Goal: Information Seeking & Learning: Learn about a topic

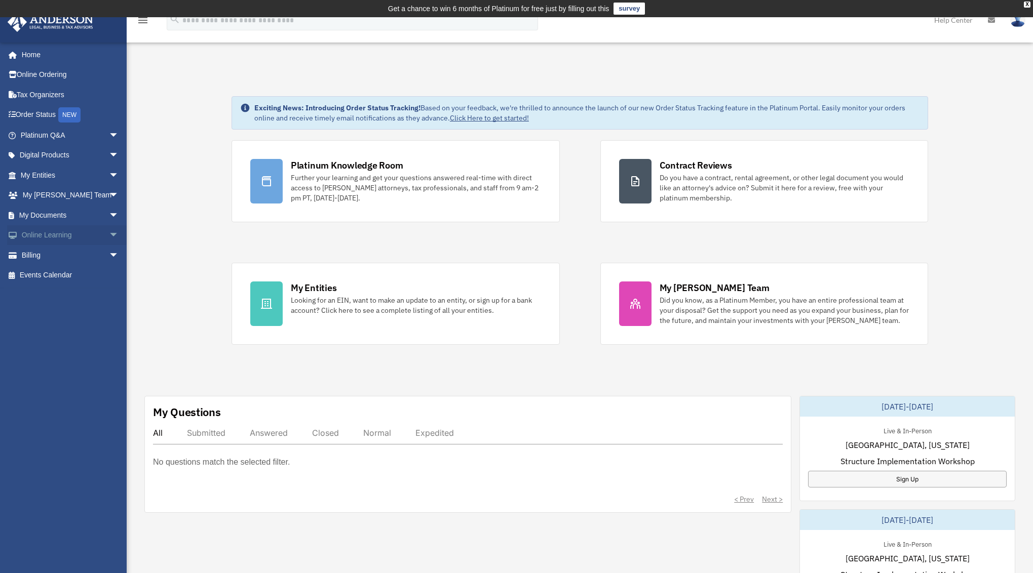
click at [89, 235] on link "Online Learning arrow_drop_down" at bounding box center [70, 235] width 127 height 20
click at [109, 234] on span "arrow_drop_down" at bounding box center [119, 235] width 20 height 21
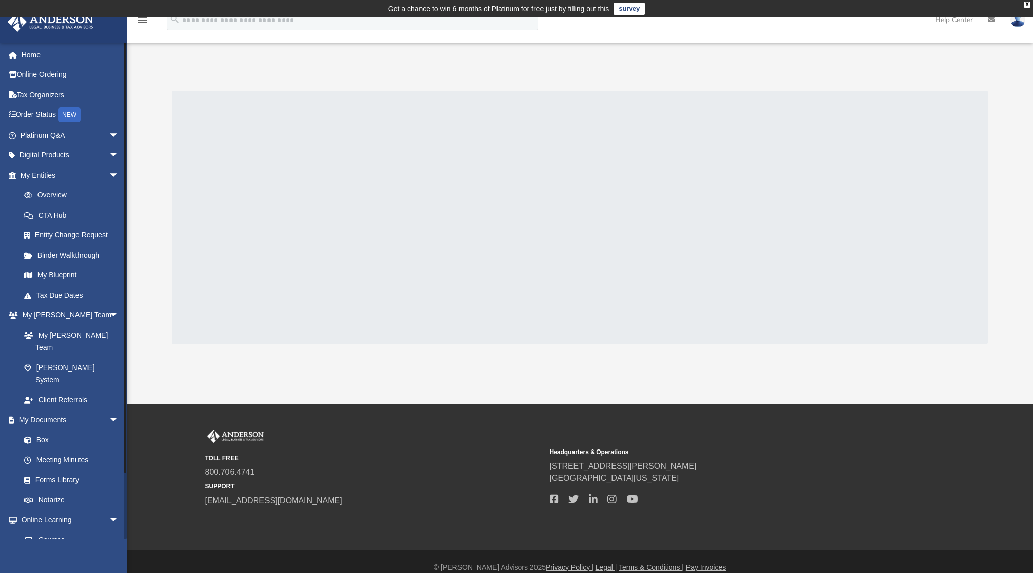
click at [85, 550] on link "Video Training" at bounding box center [74, 560] width 120 height 20
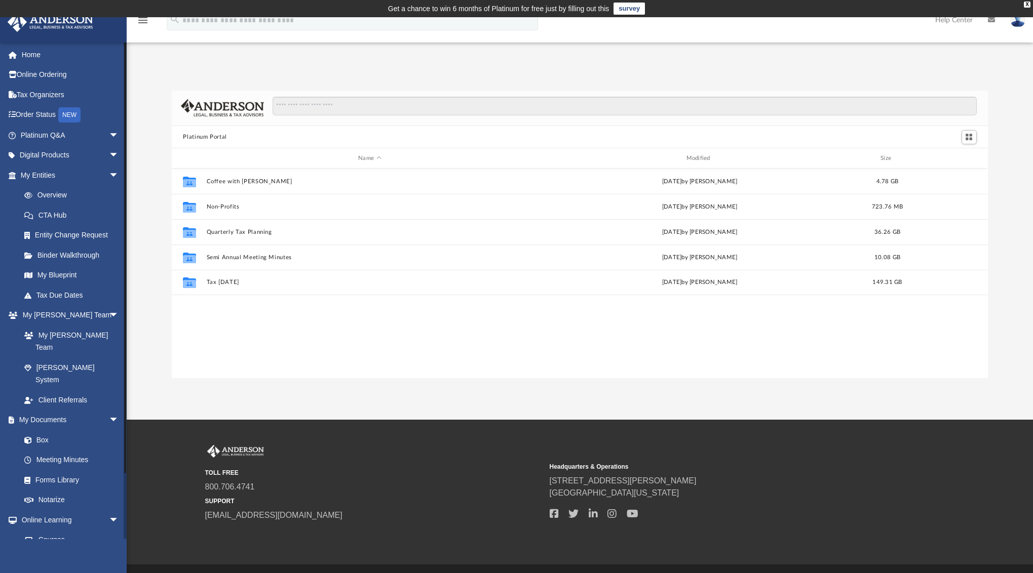
scroll to position [223, 808]
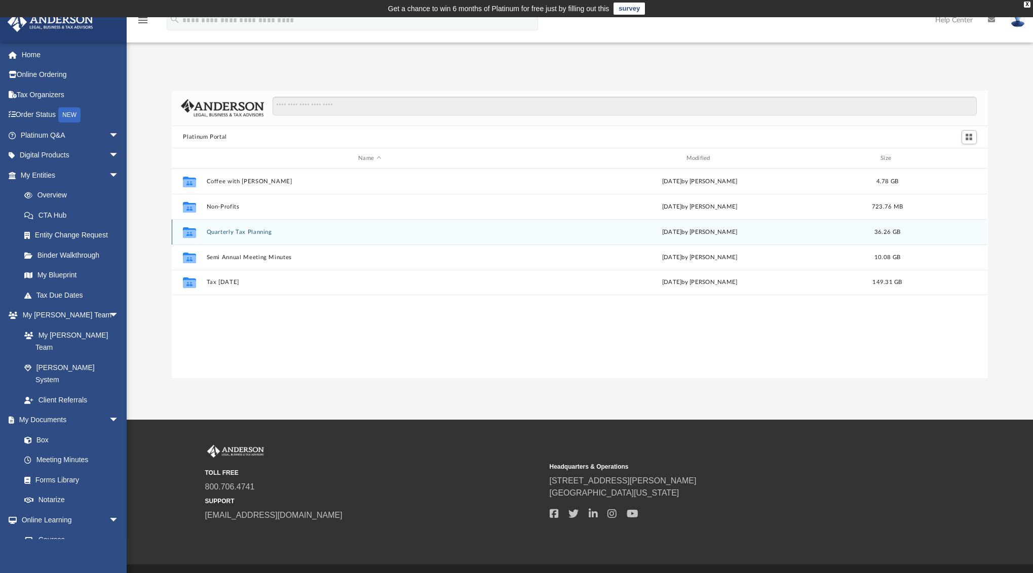
click at [230, 233] on button "Quarterly Tax Planning" at bounding box center [370, 232] width 326 height 7
click at [230, 233] on button "2025" at bounding box center [370, 231] width 326 height 7
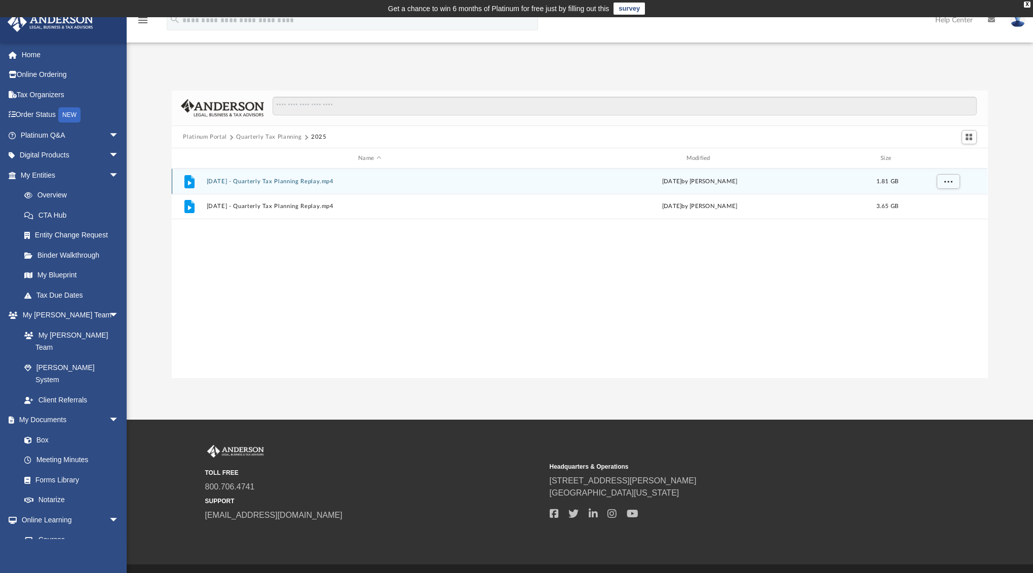
click at [188, 180] on icon "grid" at bounding box center [189, 181] width 10 height 13
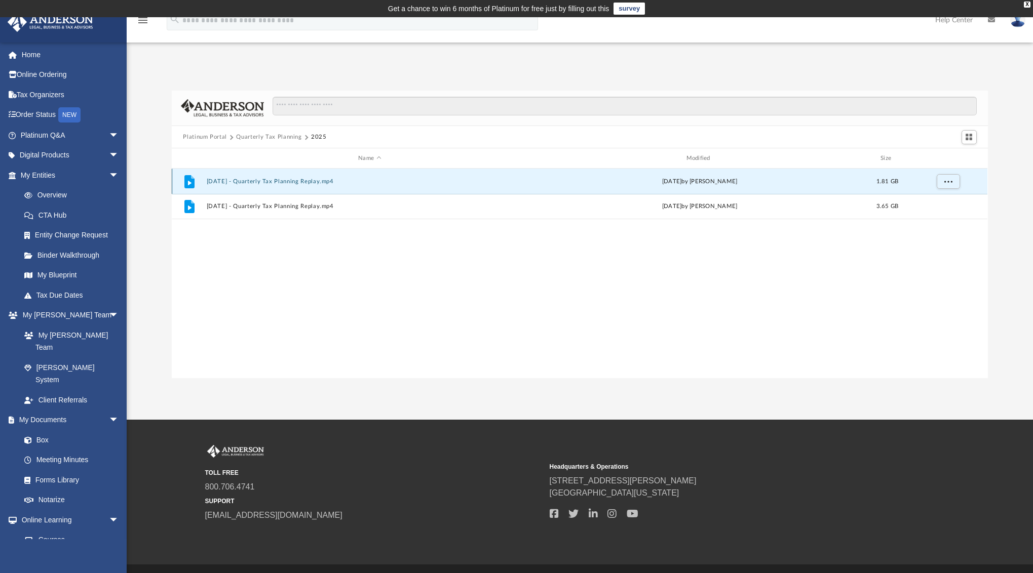
click at [281, 180] on button "July 18th, 2025 - Quarterly Tax Planning Replay.mp4" at bounding box center [370, 181] width 326 height 7
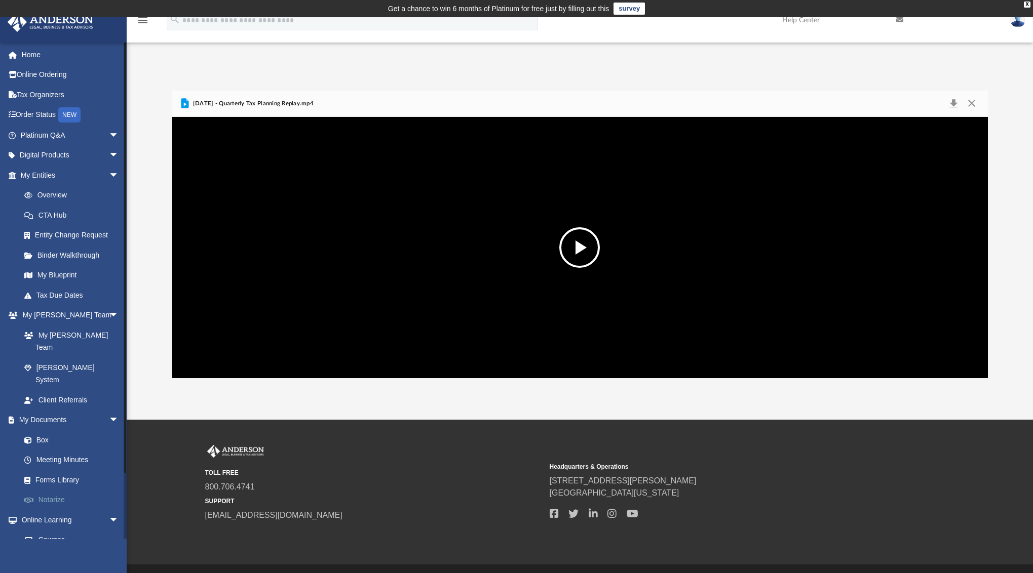
click at [68, 490] on link "Notarize" at bounding box center [74, 500] width 120 height 20
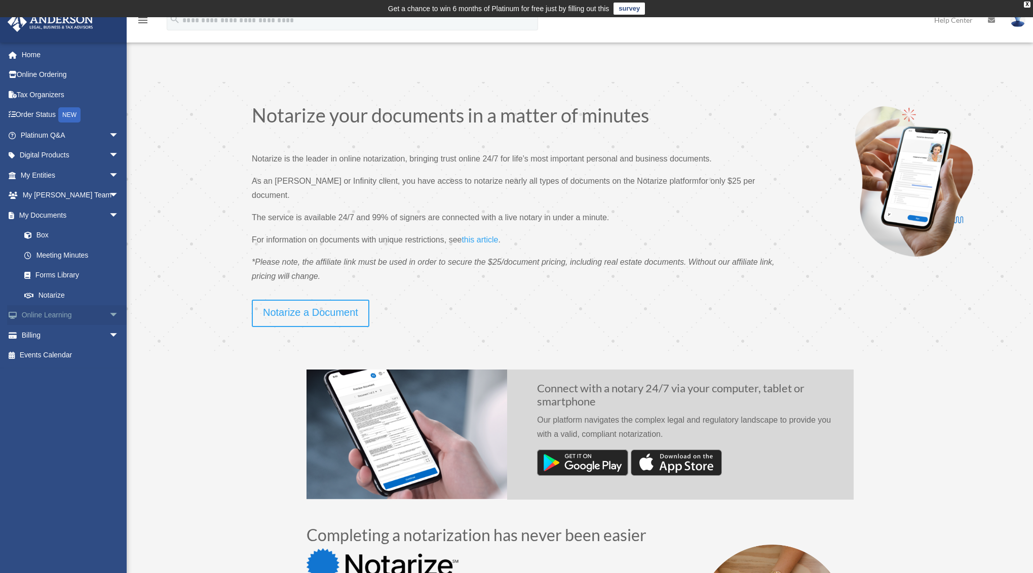
click at [109, 317] on span "arrow_drop_down" at bounding box center [119, 315] width 20 height 21
click at [61, 341] on link "Courses" at bounding box center [74, 335] width 120 height 20
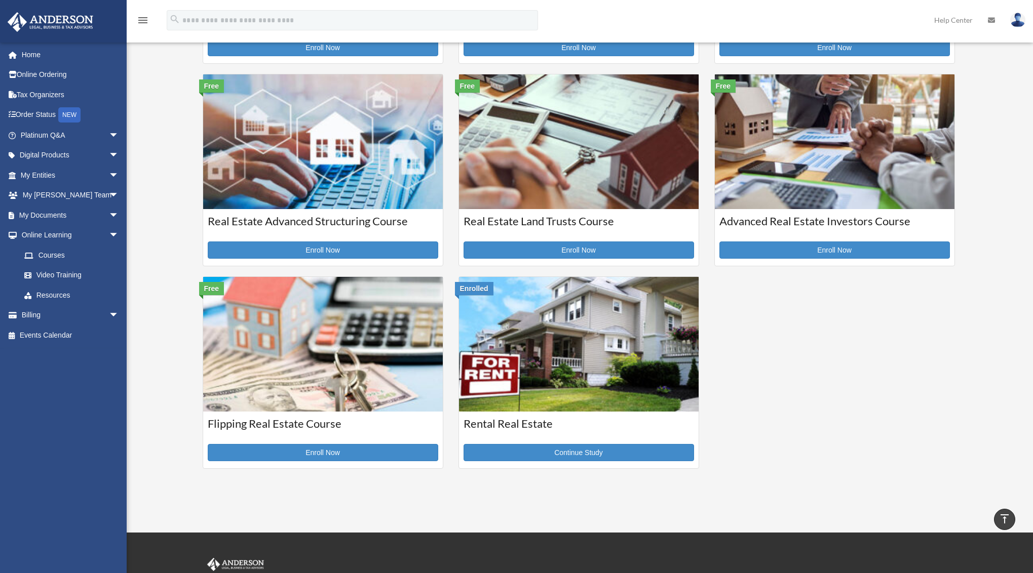
scroll to position [268, 0]
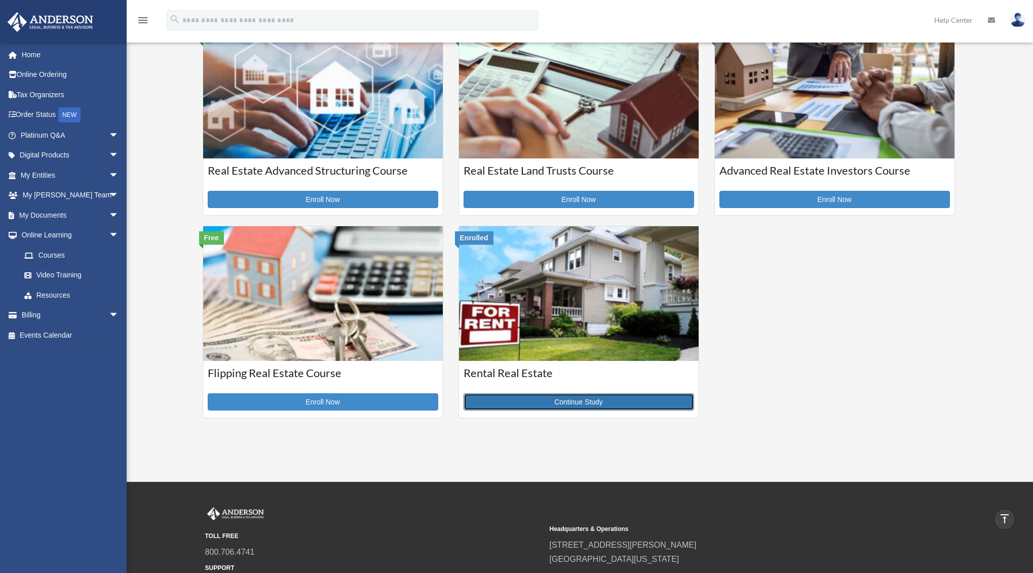
click at [594, 406] on link "Continue Study" at bounding box center [578, 401] width 230 height 17
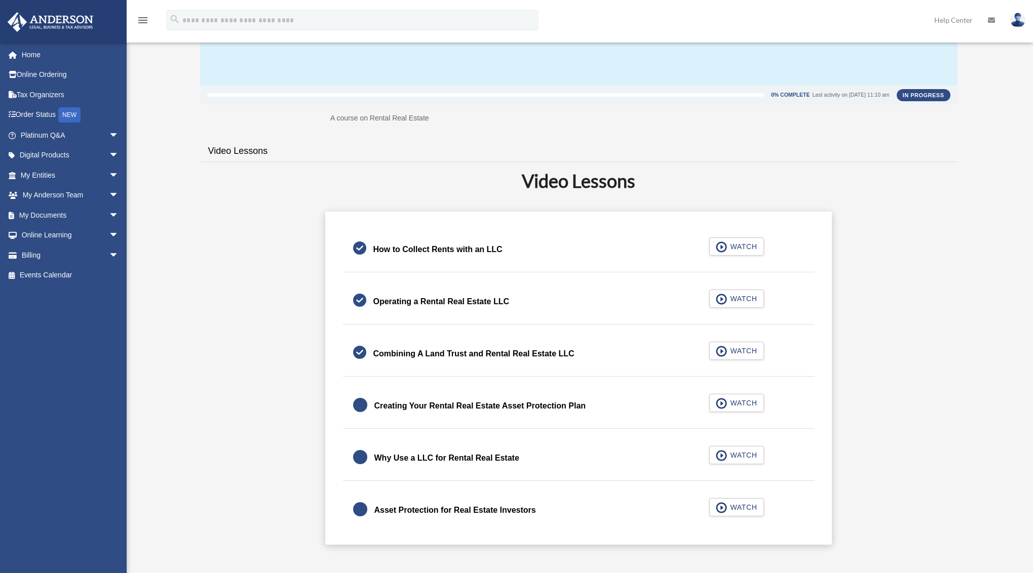
scroll to position [152, 0]
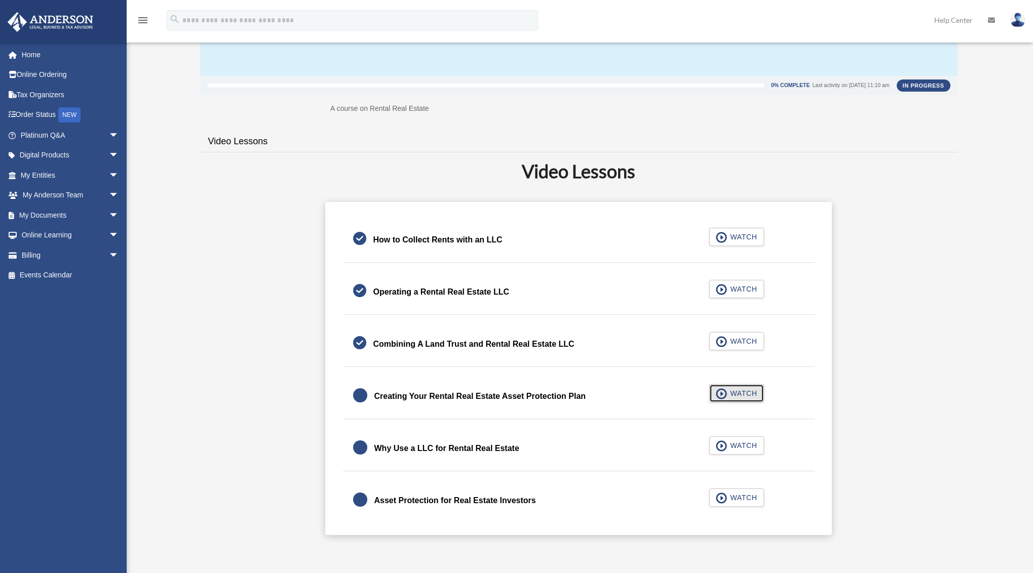
click at [731, 389] on span "WATCH" at bounding box center [742, 393] width 30 height 10
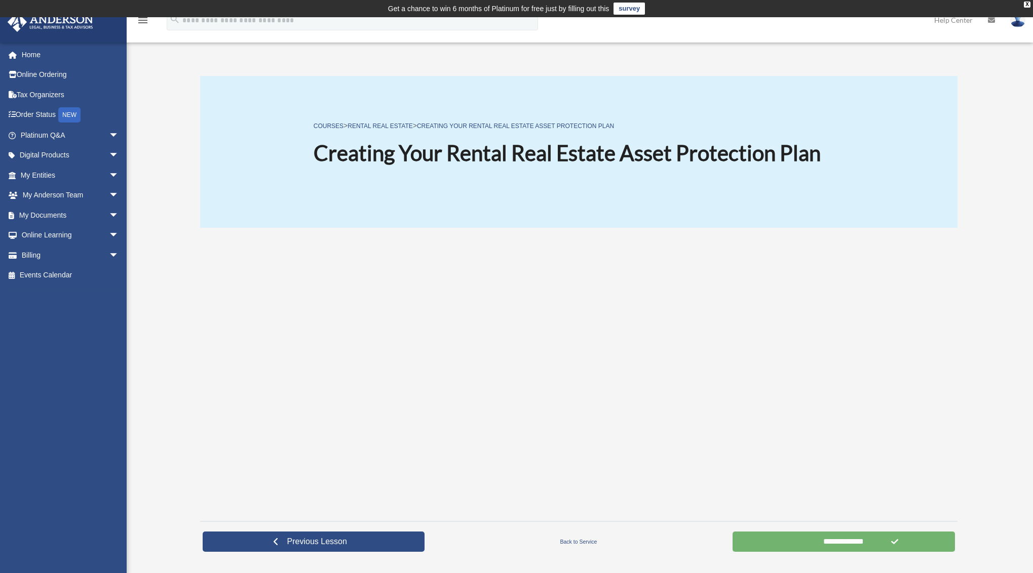
click at [865, 544] on input "**********" at bounding box center [843, 542] width 222 height 20
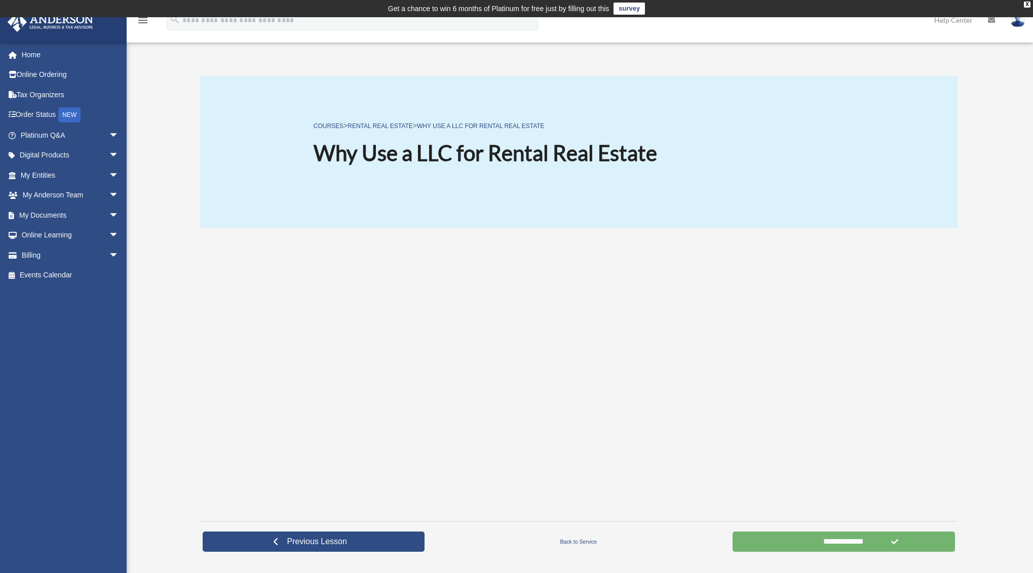
click at [794, 544] on input "**********" at bounding box center [843, 542] width 222 height 20
click at [862, 547] on input "**********" at bounding box center [843, 542] width 222 height 20
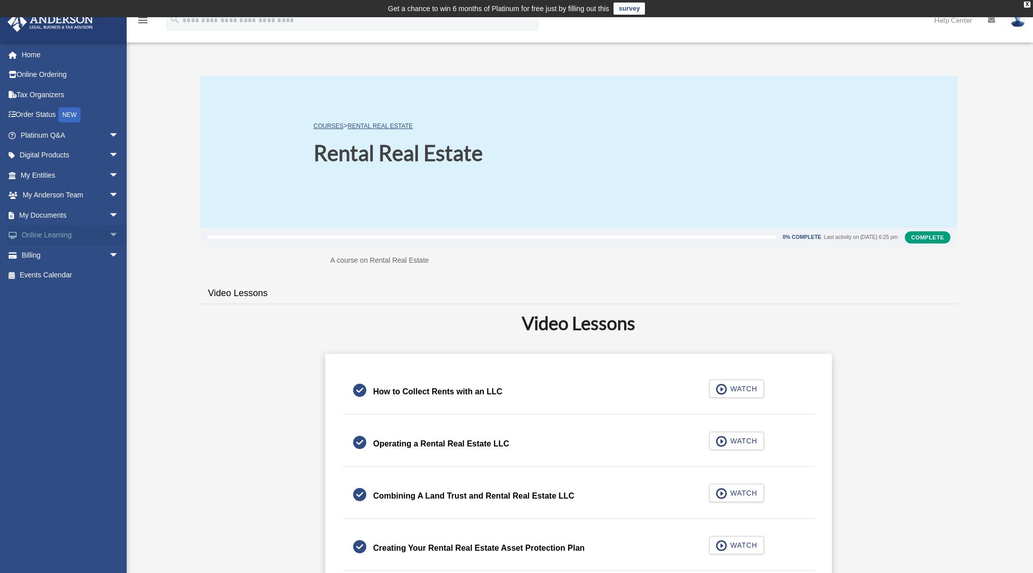
click at [109, 236] on span "arrow_drop_down" at bounding box center [119, 235] width 20 height 21
click at [60, 295] on link "Resources" at bounding box center [74, 295] width 120 height 20
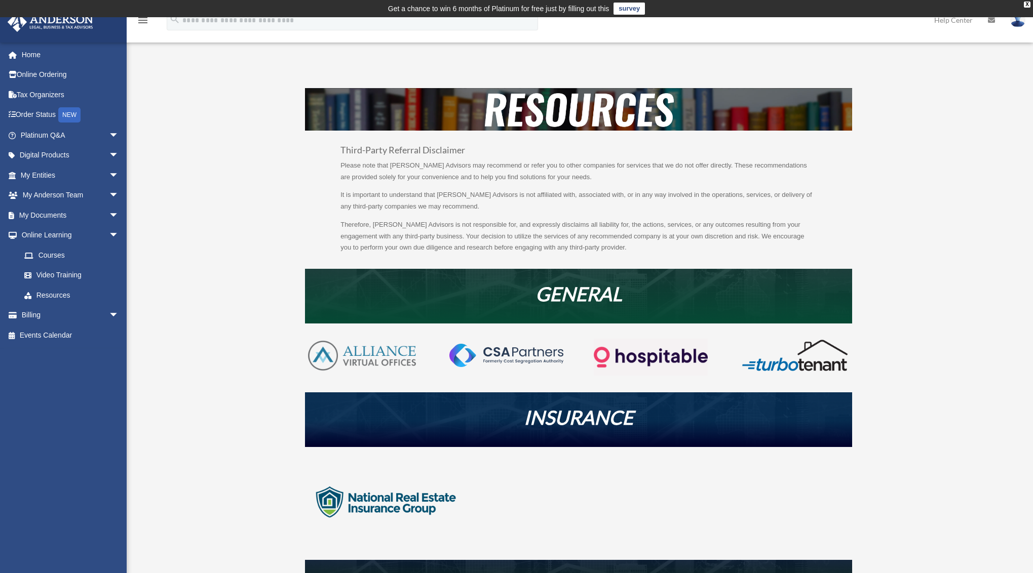
scroll to position [51, 0]
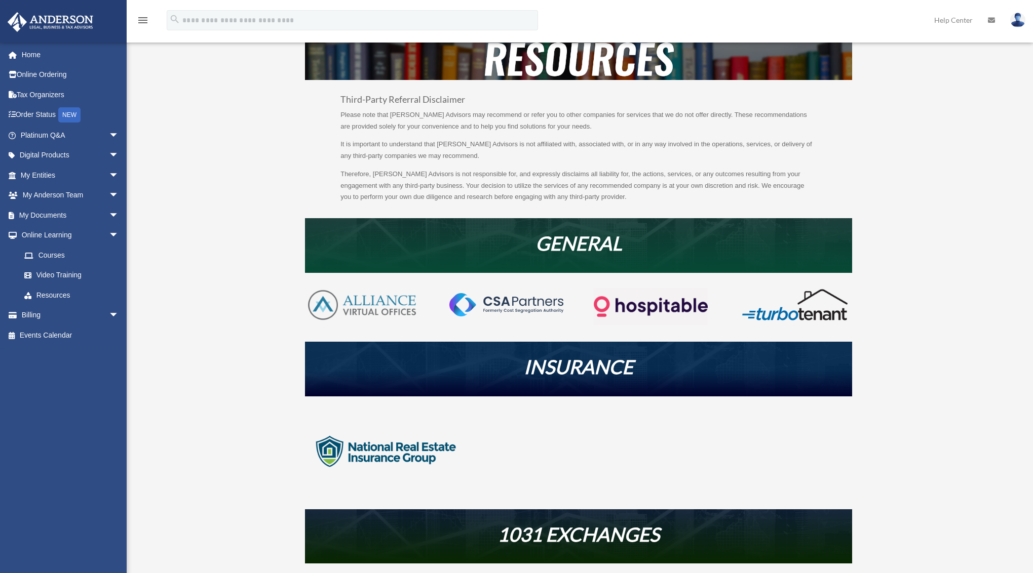
click at [586, 238] on em "GENERAL" at bounding box center [578, 242] width 87 height 23
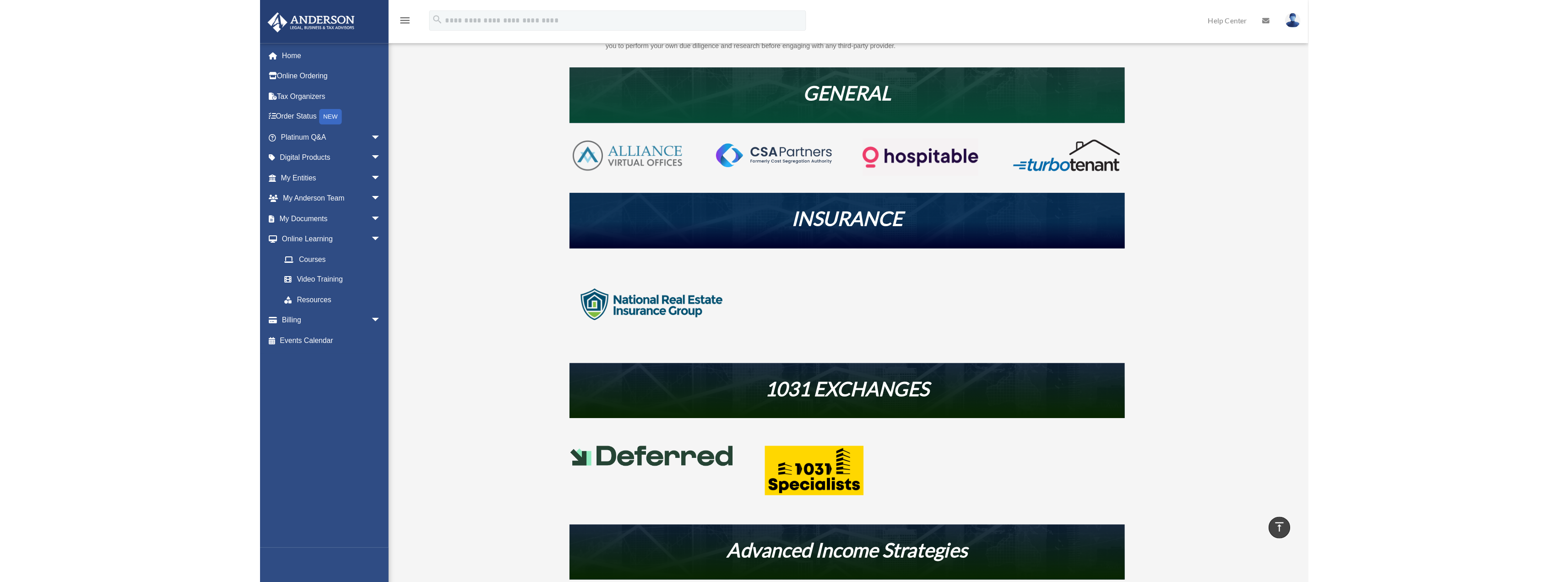
scroll to position [209, 0]
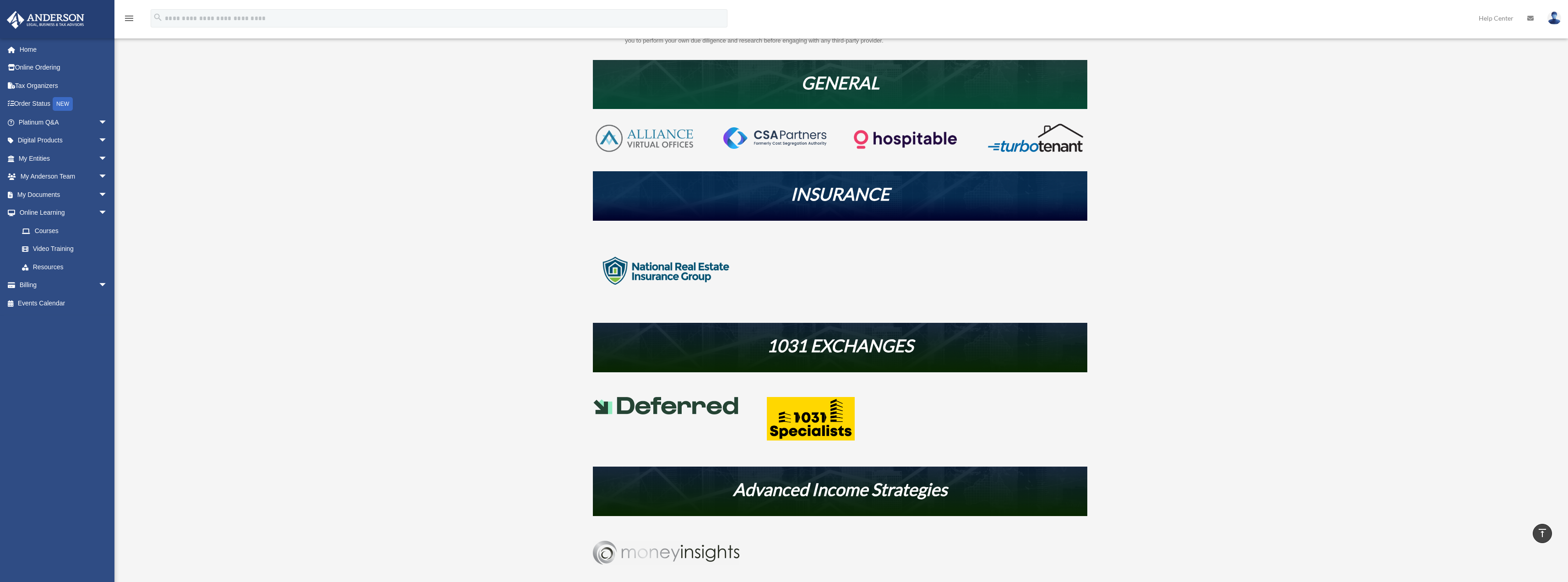
click at [703, 518] on img at bounding box center [666, 552] width 146 height 23
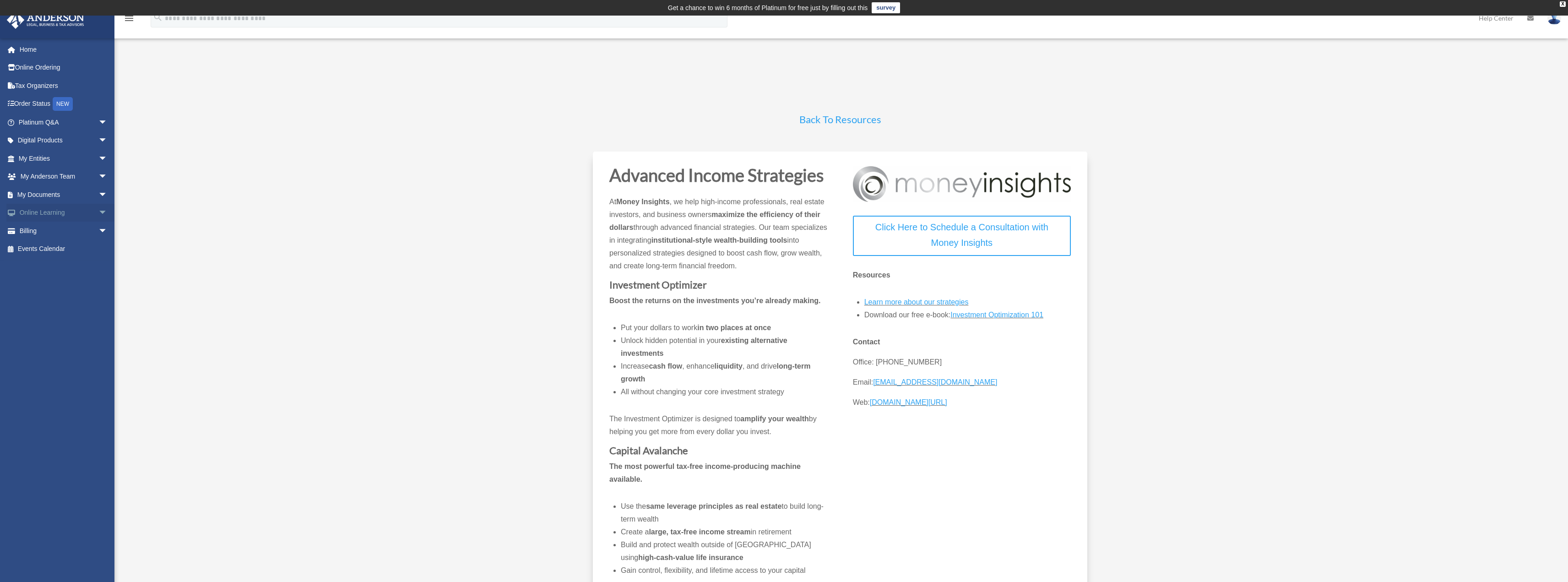
click at [99, 213] on span "arrow_drop_down" at bounding box center [108, 212] width 18 height 19
click at [57, 230] on link "Courses" at bounding box center [67, 230] width 109 height 18
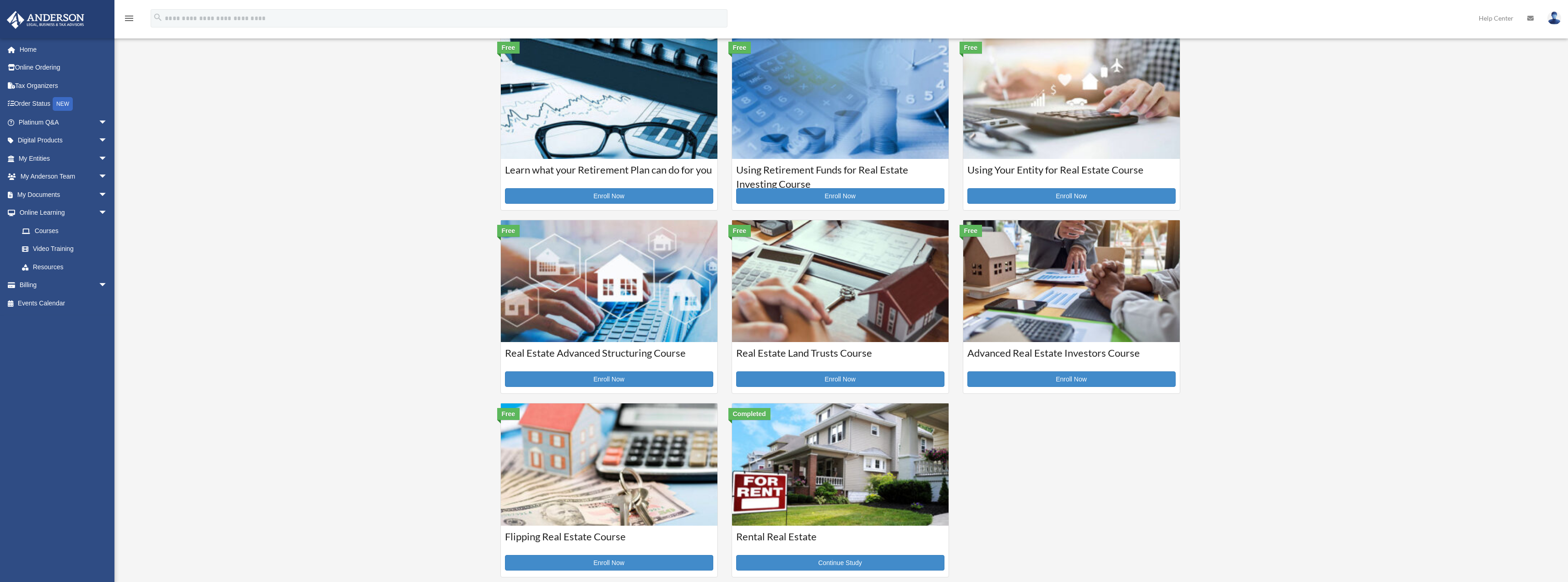
scroll to position [91, 0]
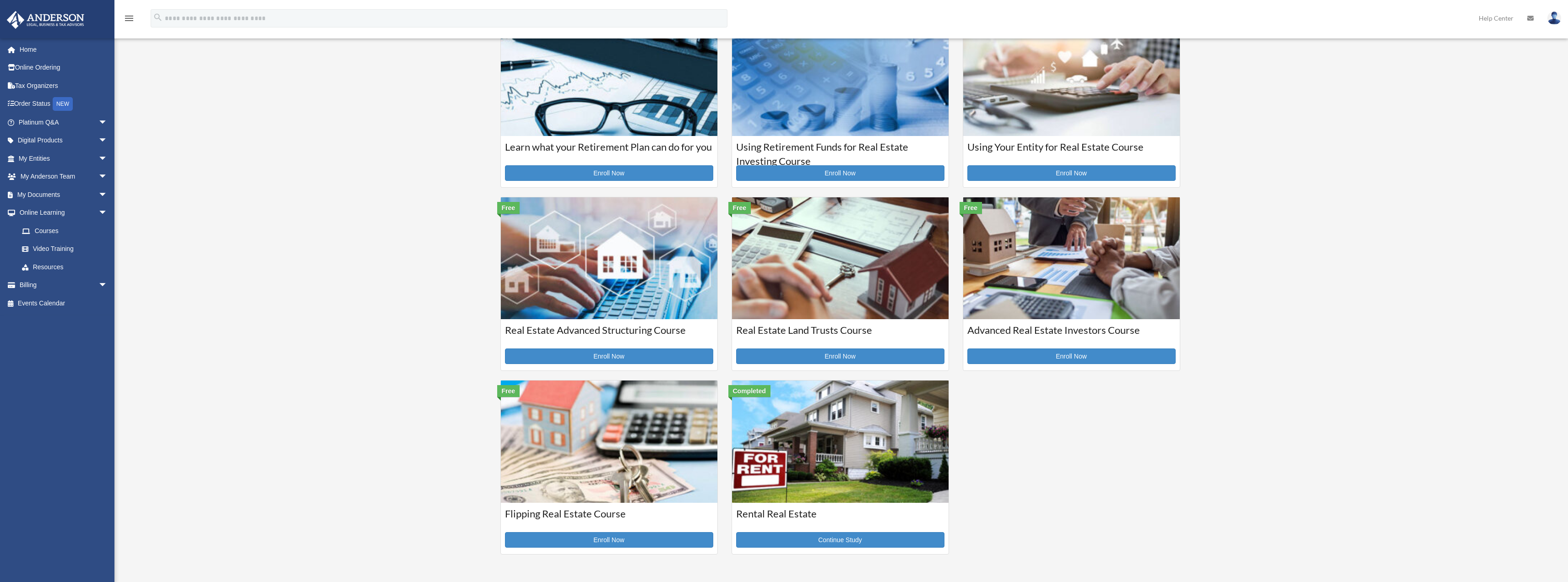
click at [835, 284] on img at bounding box center [841, 258] width 217 height 122
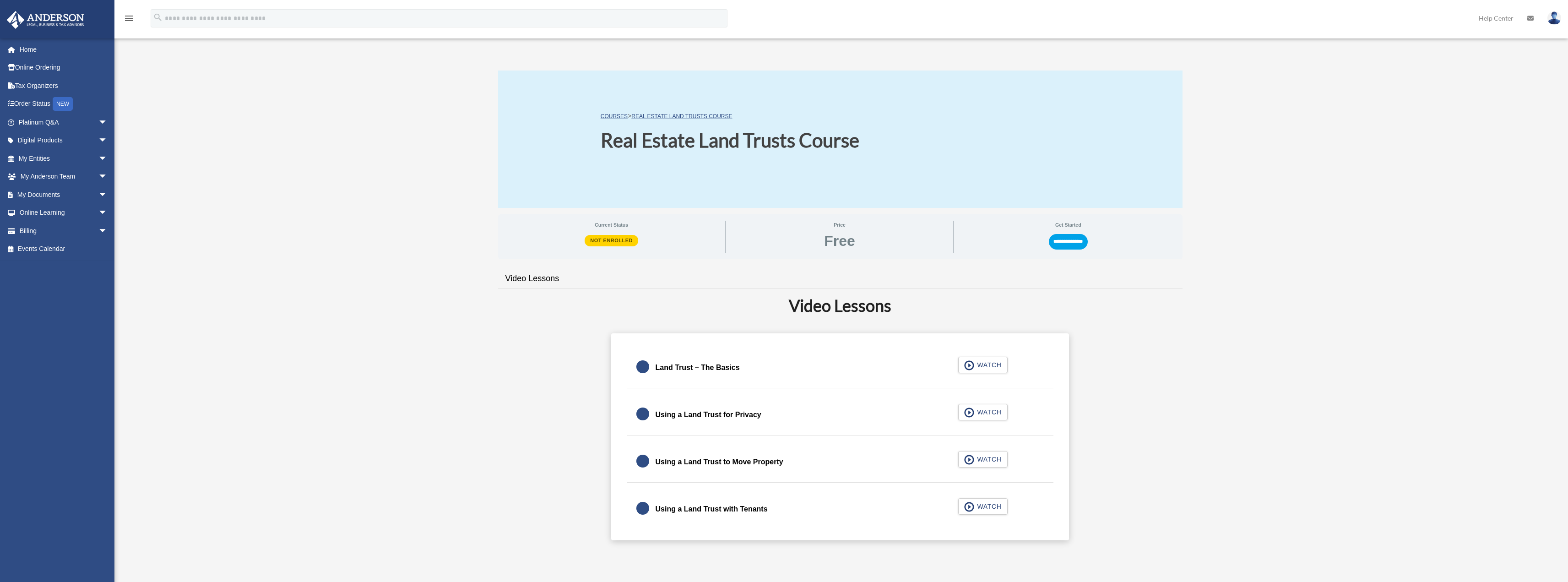
scroll to position [46, 0]
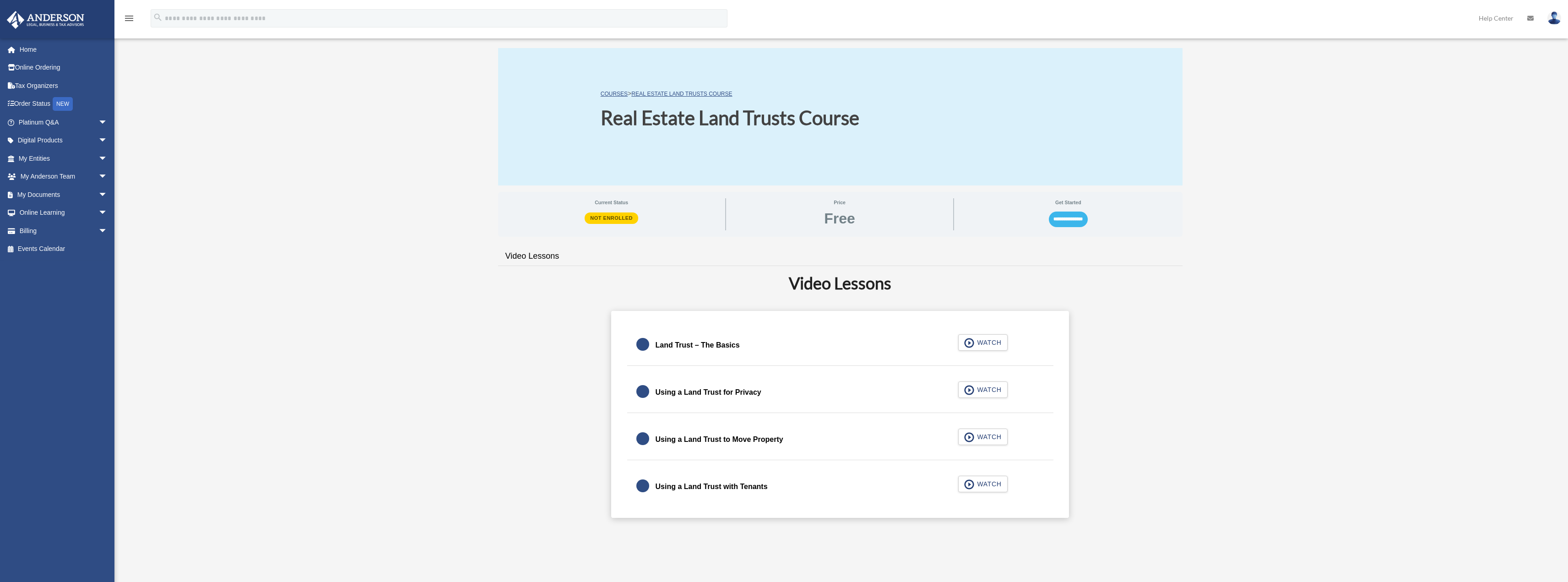
click at [1067, 221] on input "**********" at bounding box center [1068, 219] width 39 height 15
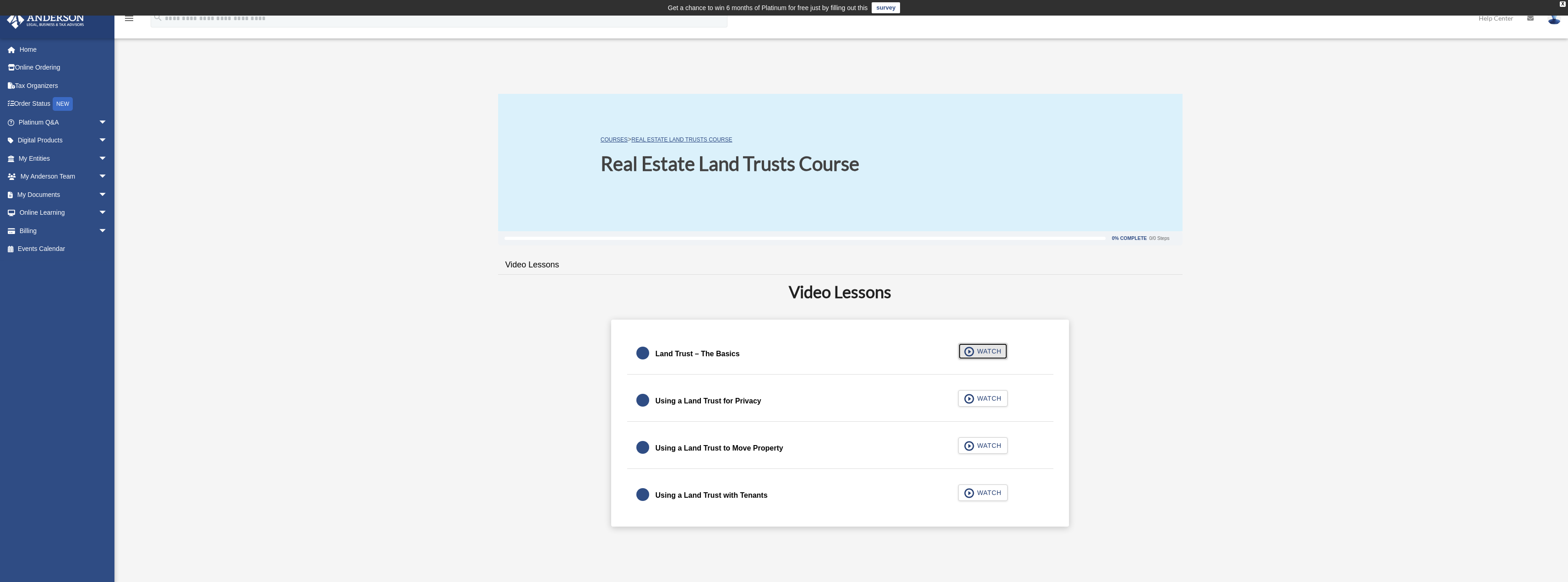
click at [995, 352] on span "WATCH" at bounding box center [988, 351] width 27 height 9
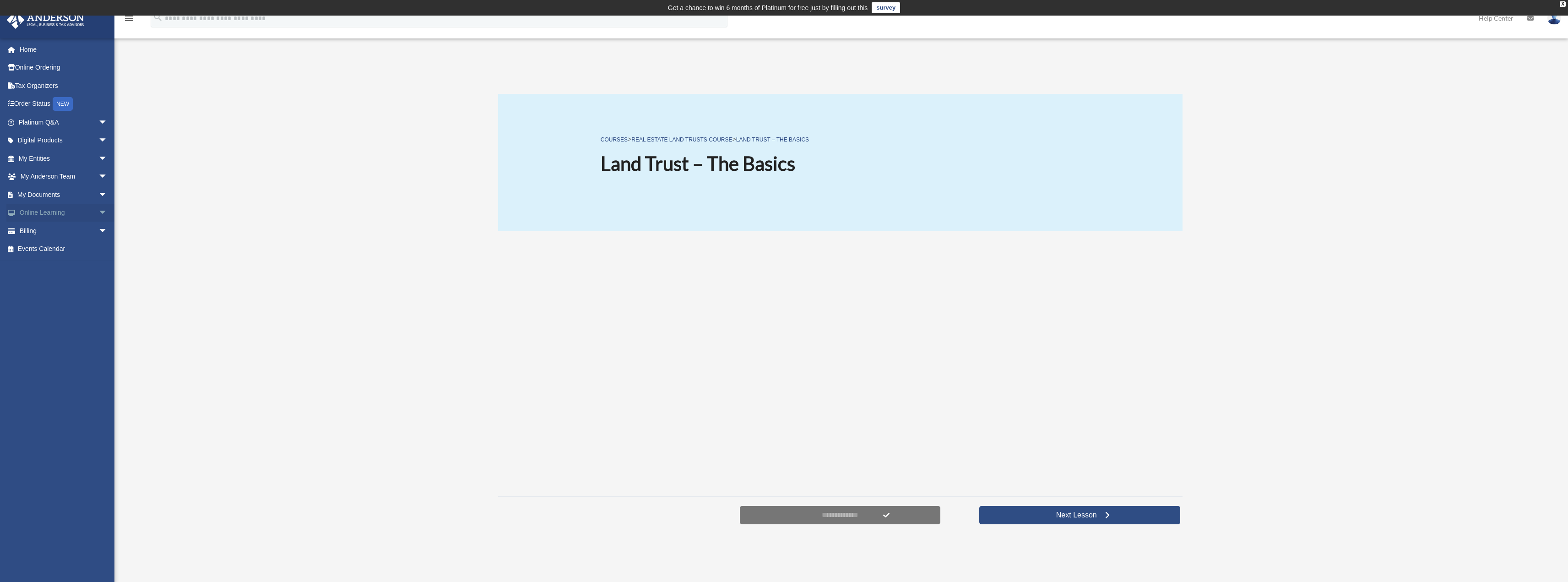
click at [99, 212] on span "arrow_drop_down" at bounding box center [108, 212] width 18 height 19
click at [59, 232] on link "Courses" at bounding box center [67, 230] width 109 height 18
click at [44, 234] on link "Courses" at bounding box center [67, 230] width 109 height 18
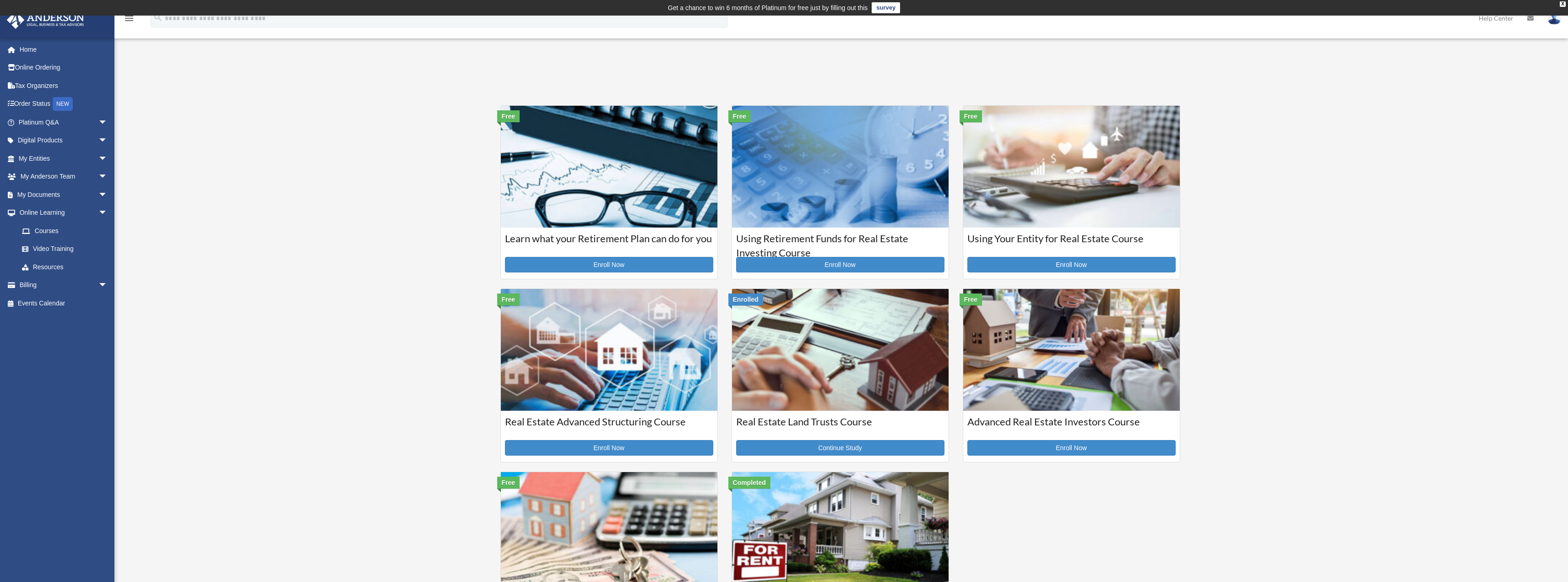
click at [647, 218] on img at bounding box center [609, 166] width 217 height 122
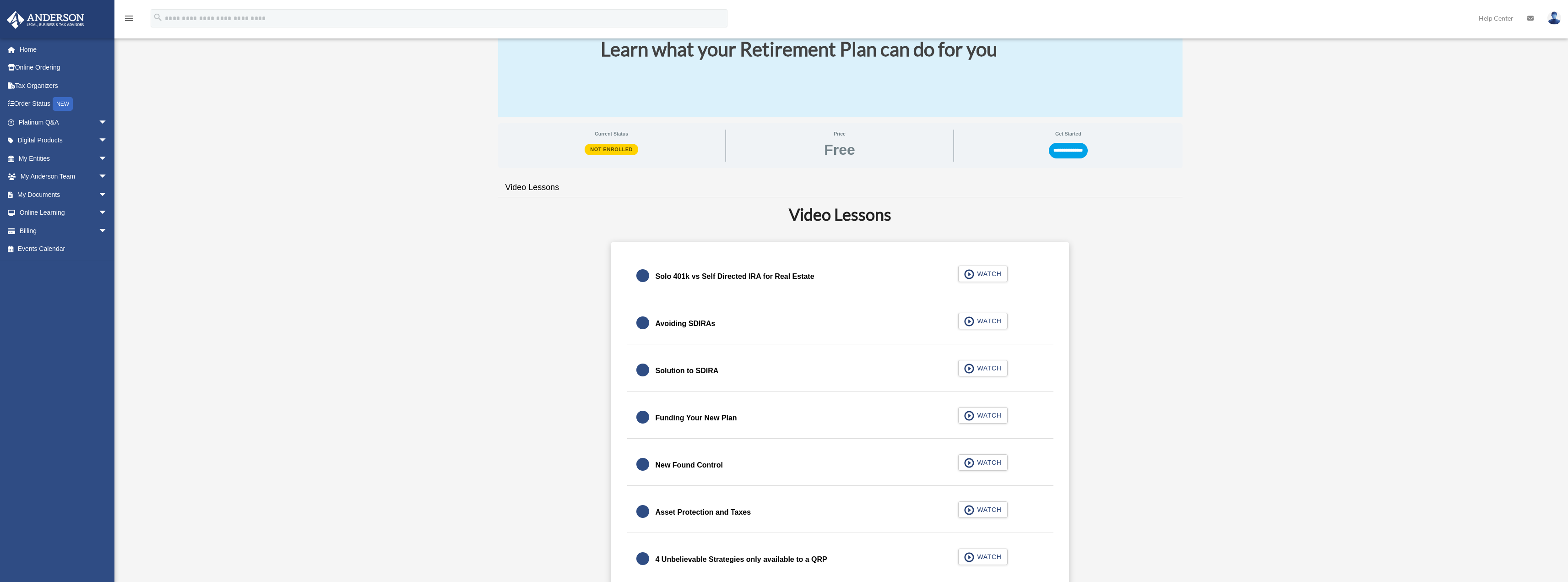
scroll to position [137, 0]
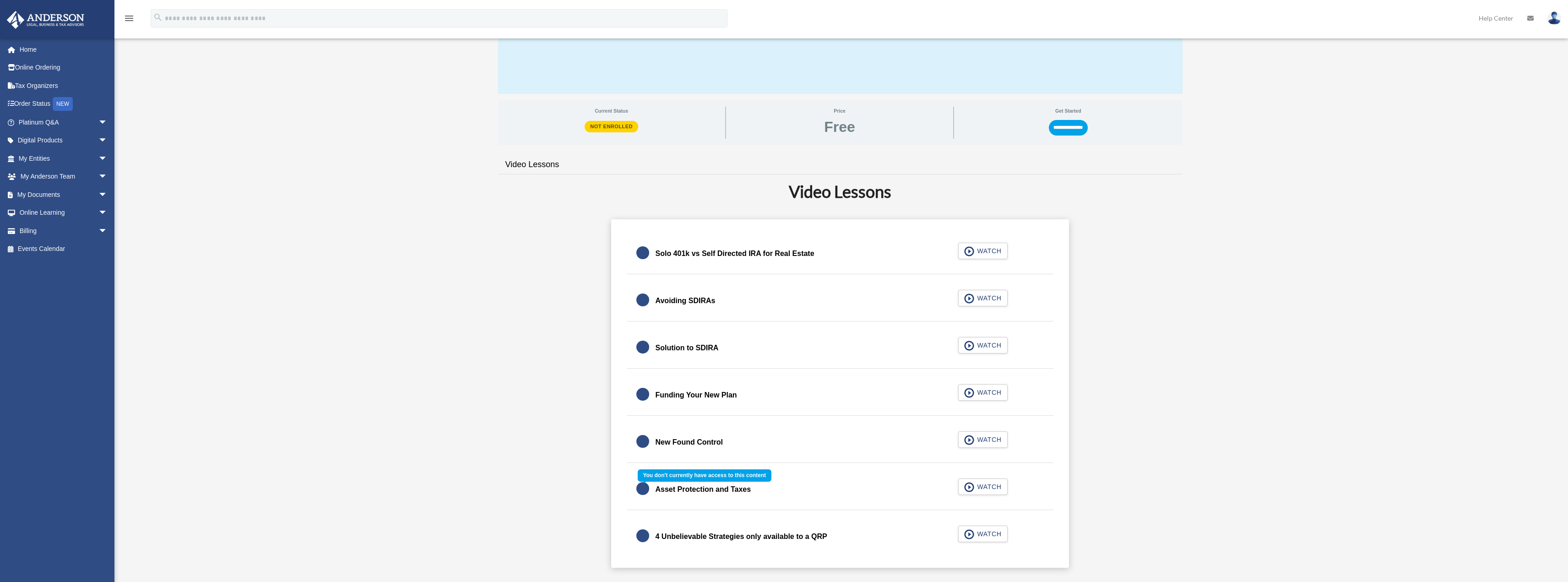
click at [984, 487] on div "Asset Protection and Taxes WATCH" at bounding box center [840, 489] width 449 height 41
click at [99, 211] on span "arrow_drop_down" at bounding box center [108, 212] width 18 height 19
click at [46, 227] on link "Courses" at bounding box center [67, 230] width 109 height 18
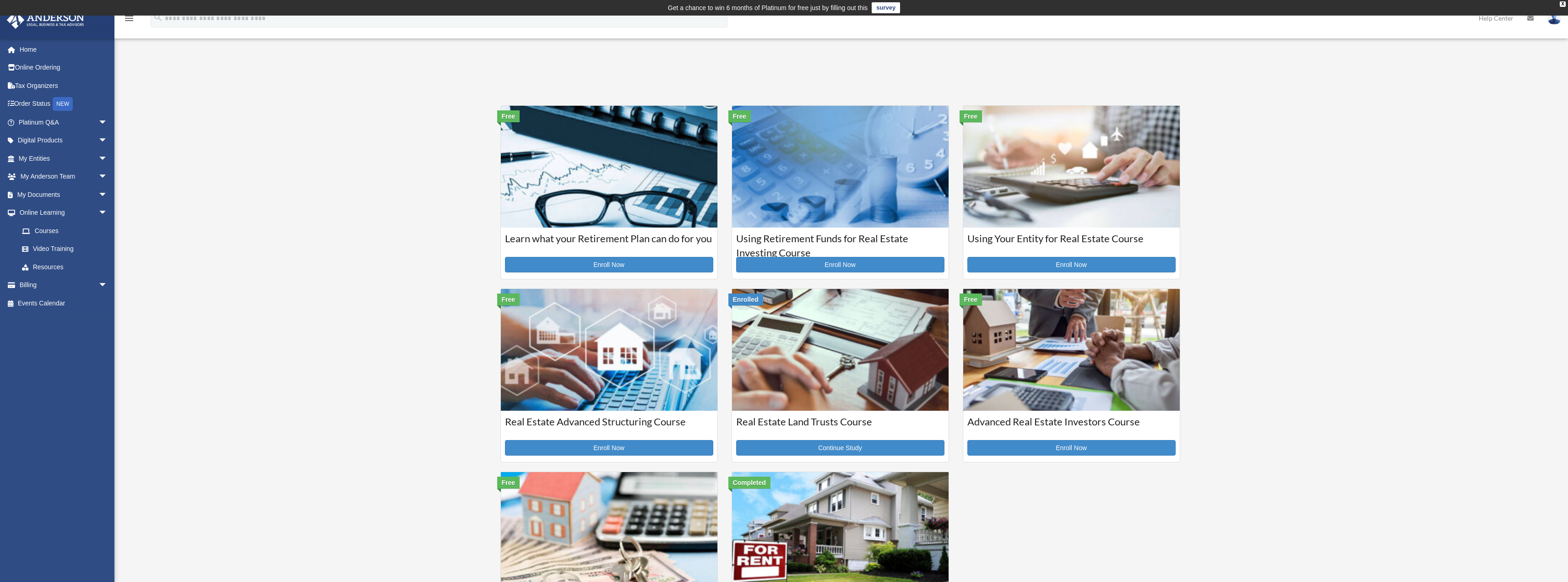
click at [842, 196] on img at bounding box center [841, 166] width 217 height 122
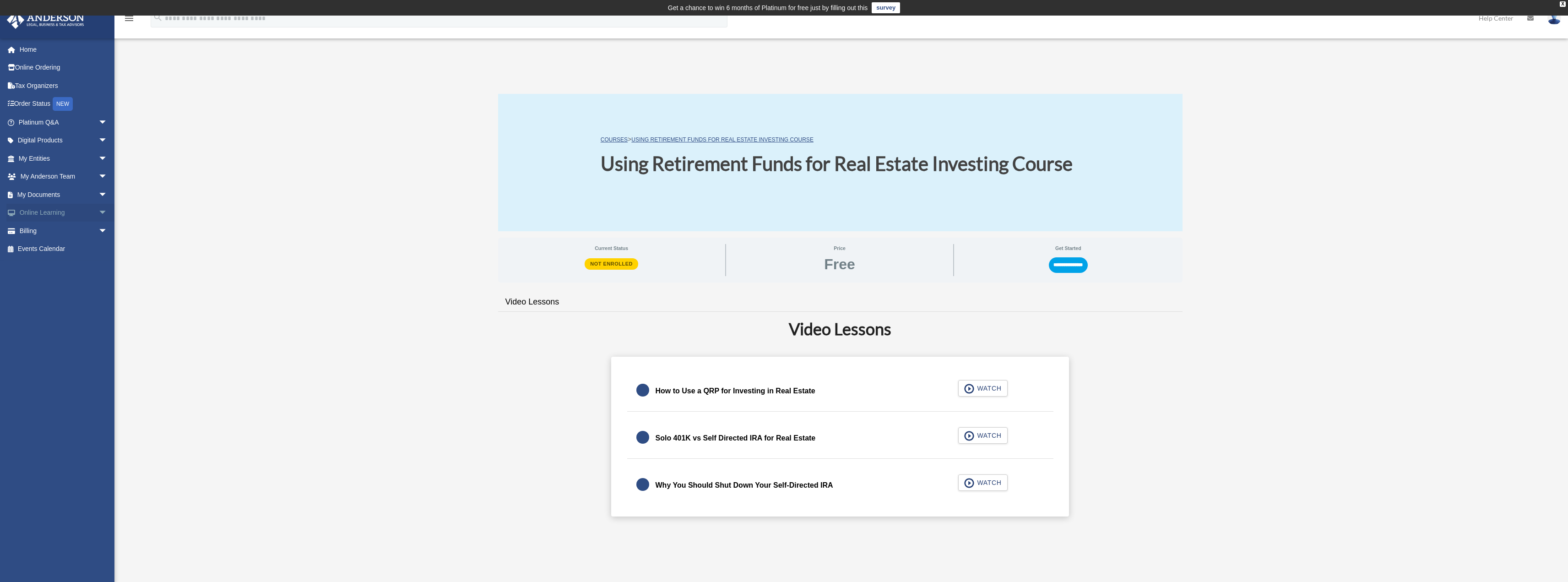
click at [99, 218] on span "arrow_drop_down" at bounding box center [108, 212] width 18 height 19
click at [50, 235] on link "Courses" at bounding box center [67, 230] width 109 height 18
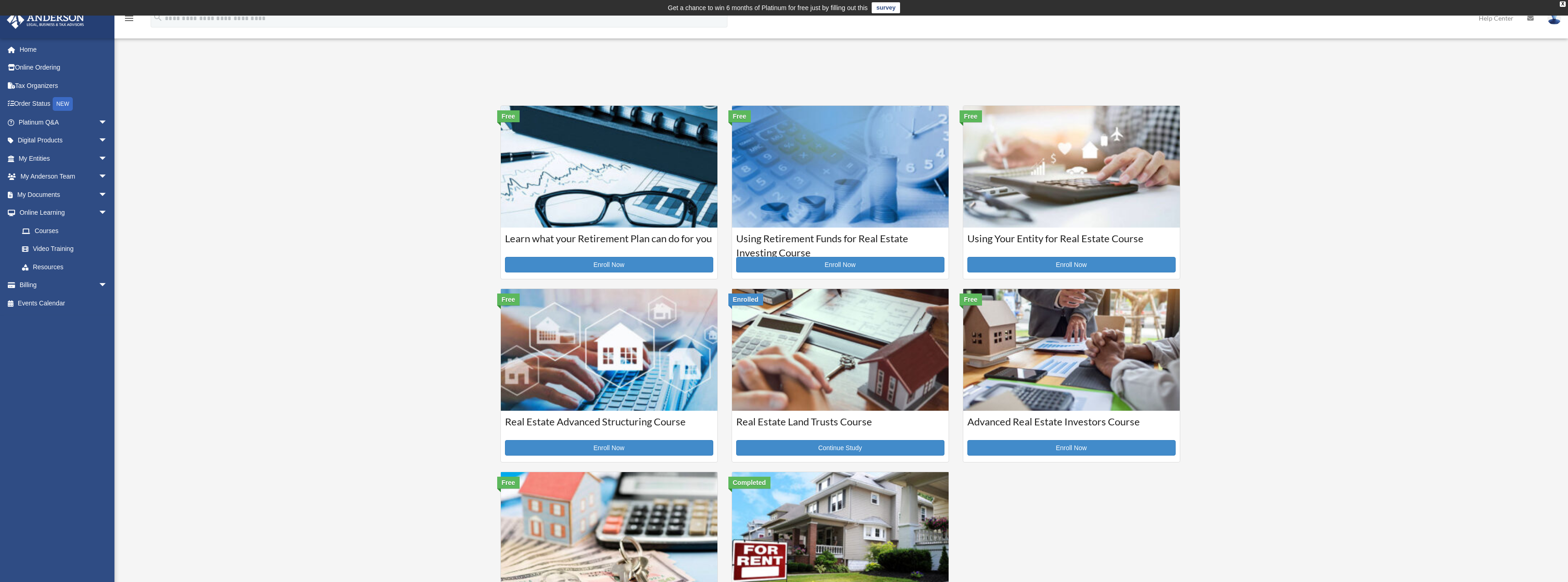
click at [1056, 198] on img at bounding box center [1072, 166] width 217 height 122
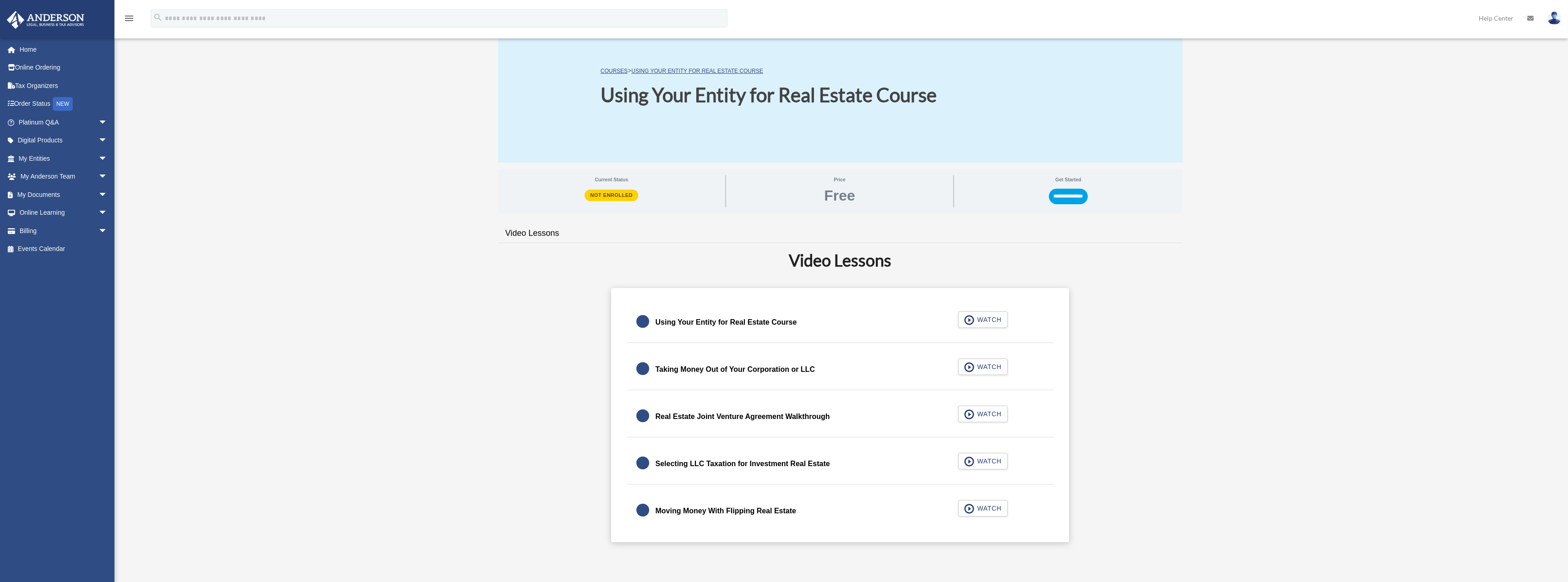
scroll to position [91, 0]
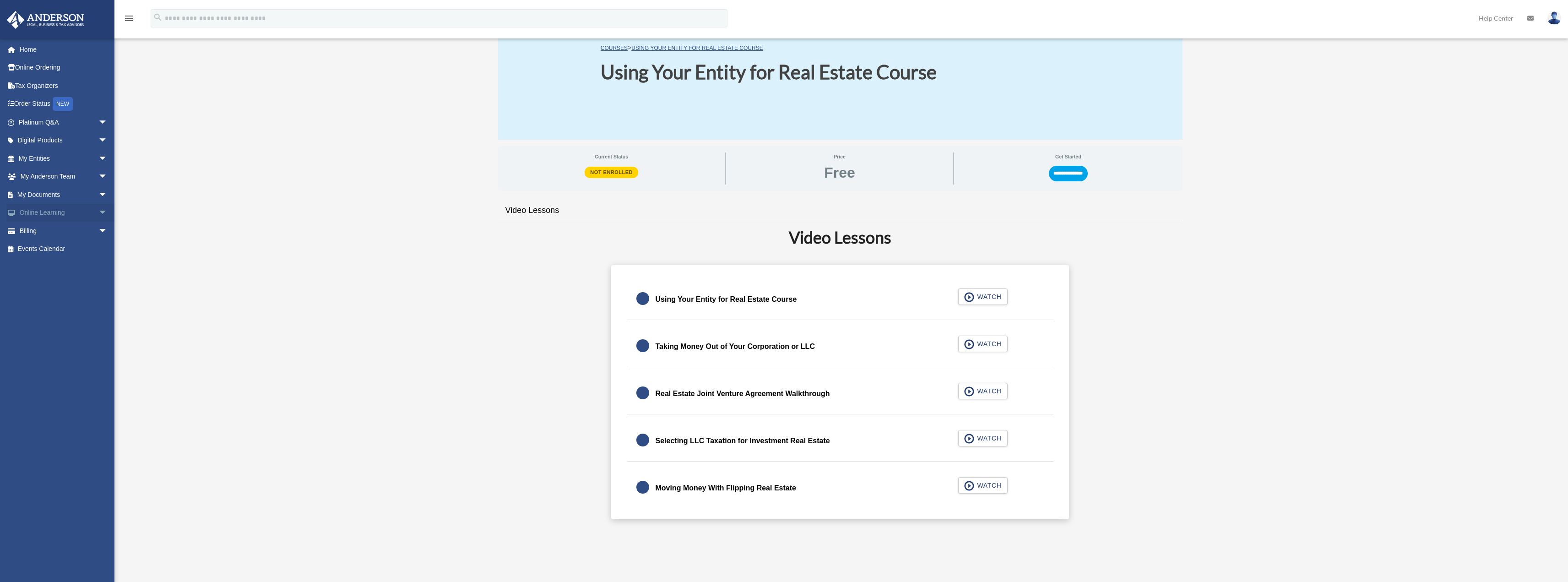
click at [99, 213] on span "arrow_drop_down" at bounding box center [108, 212] width 18 height 19
click at [44, 233] on link "Courses" at bounding box center [67, 230] width 109 height 18
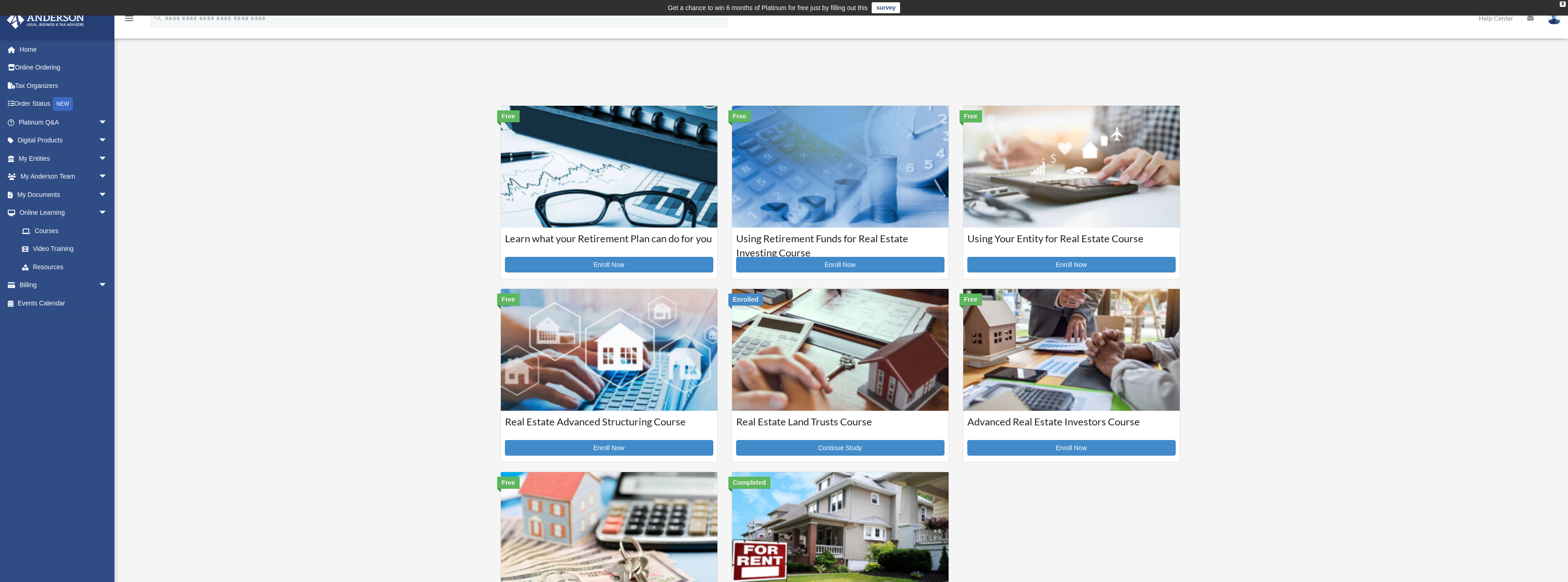
click at [614, 386] on img at bounding box center [609, 350] width 217 height 122
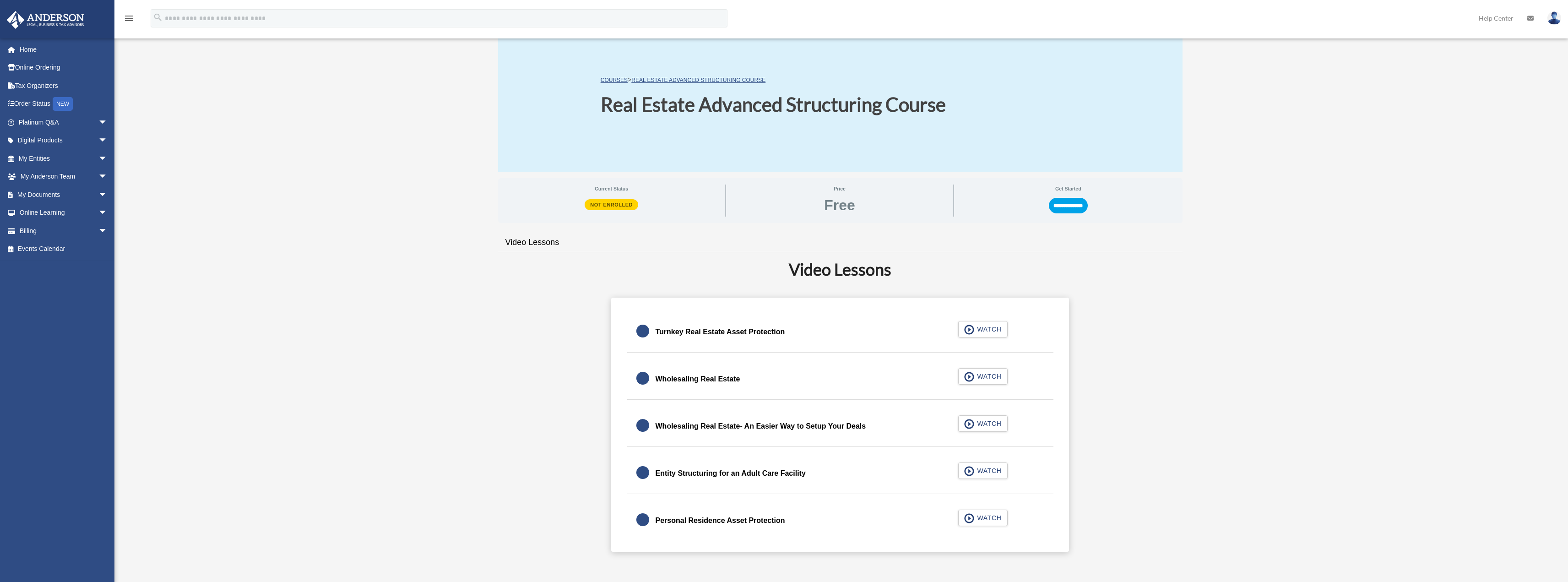
scroll to position [91, 0]
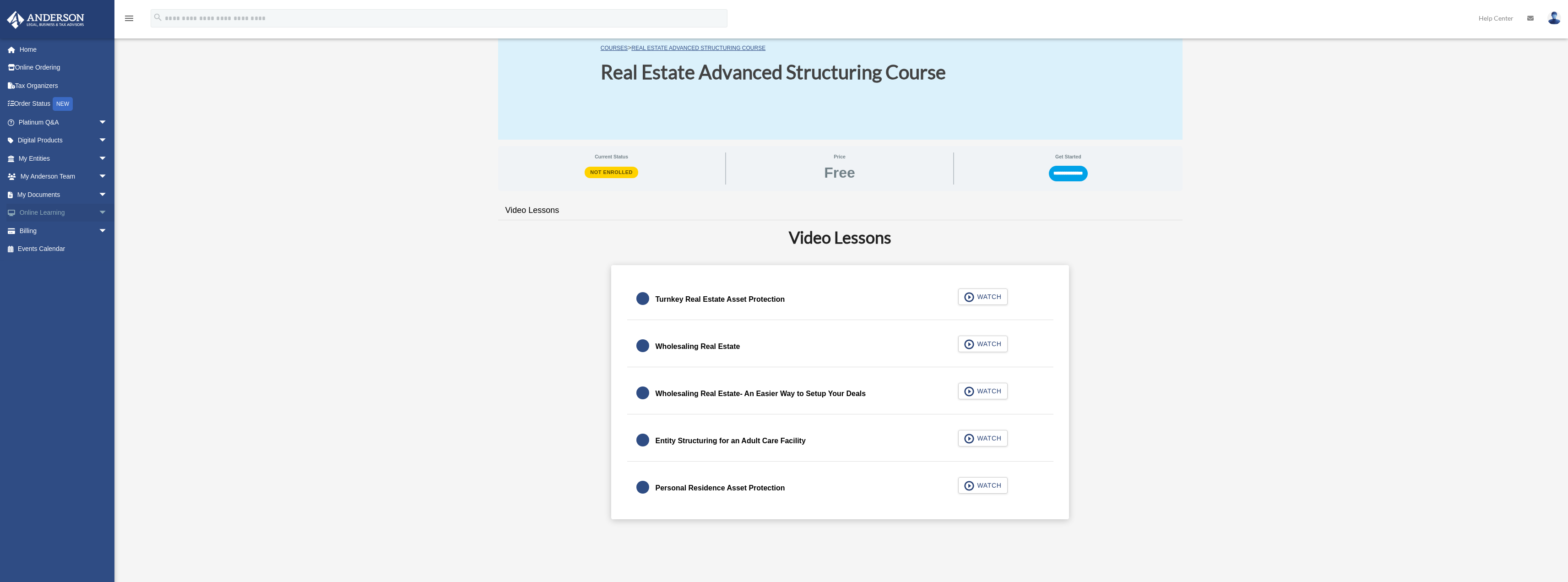
click at [80, 213] on link "Online Learning arrow_drop_down" at bounding box center [63, 212] width 115 height 18
click at [99, 211] on span "arrow_drop_down" at bounding box center [108, 212] width 18 height 19
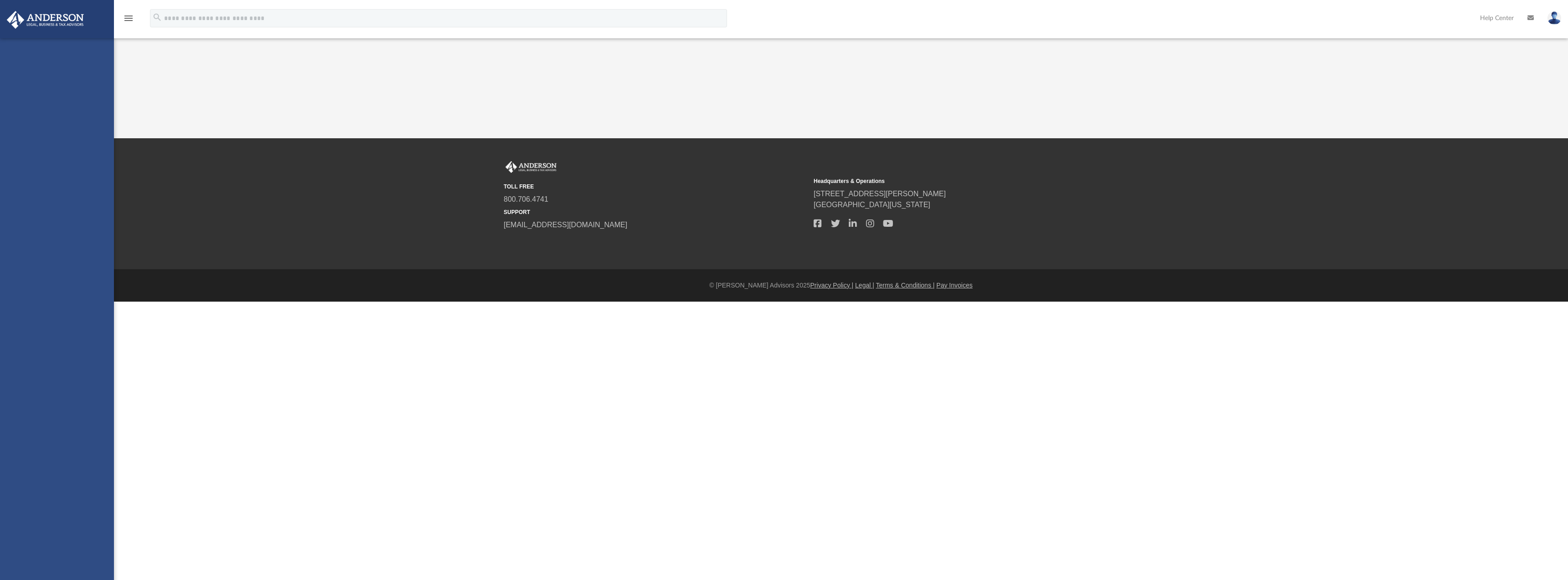
click at [50, 231] on div "matthewmaloy@gmail.com Sign Out matthewmaloy@gmail.com Home Online Ordering Tax…" at bounding box center [57, 329] width 114 height 580
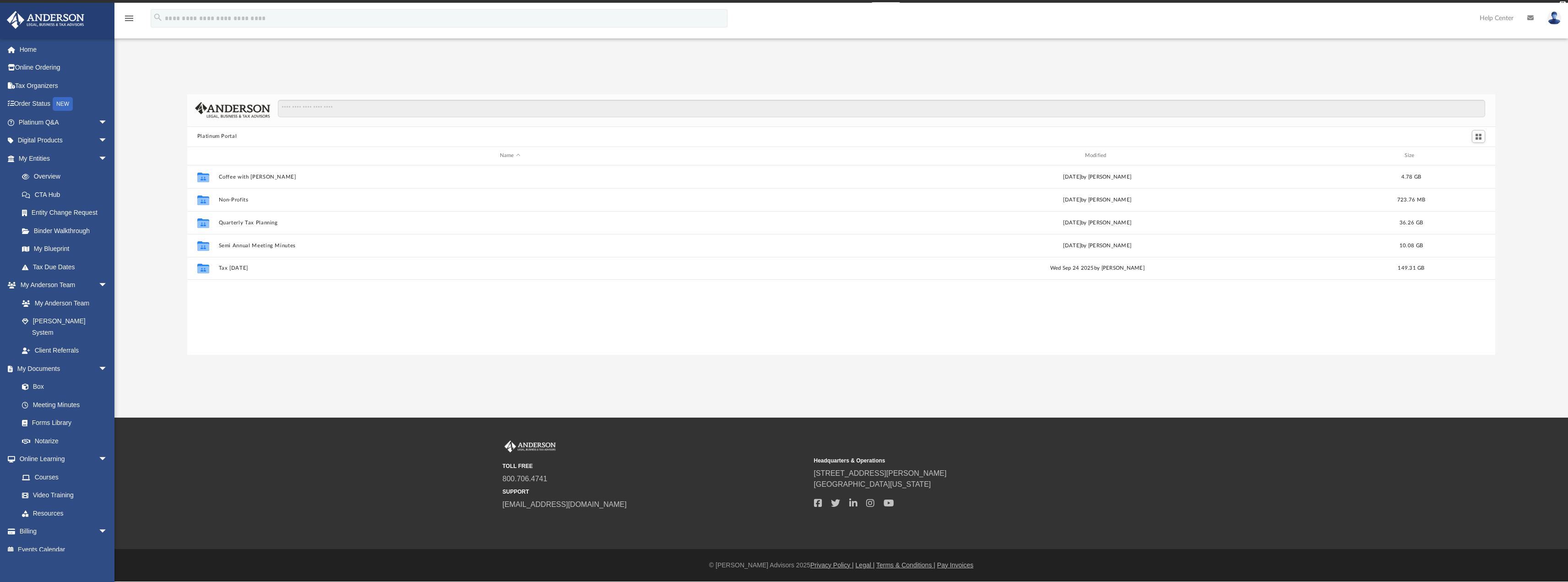
scroll to position [7, 7]
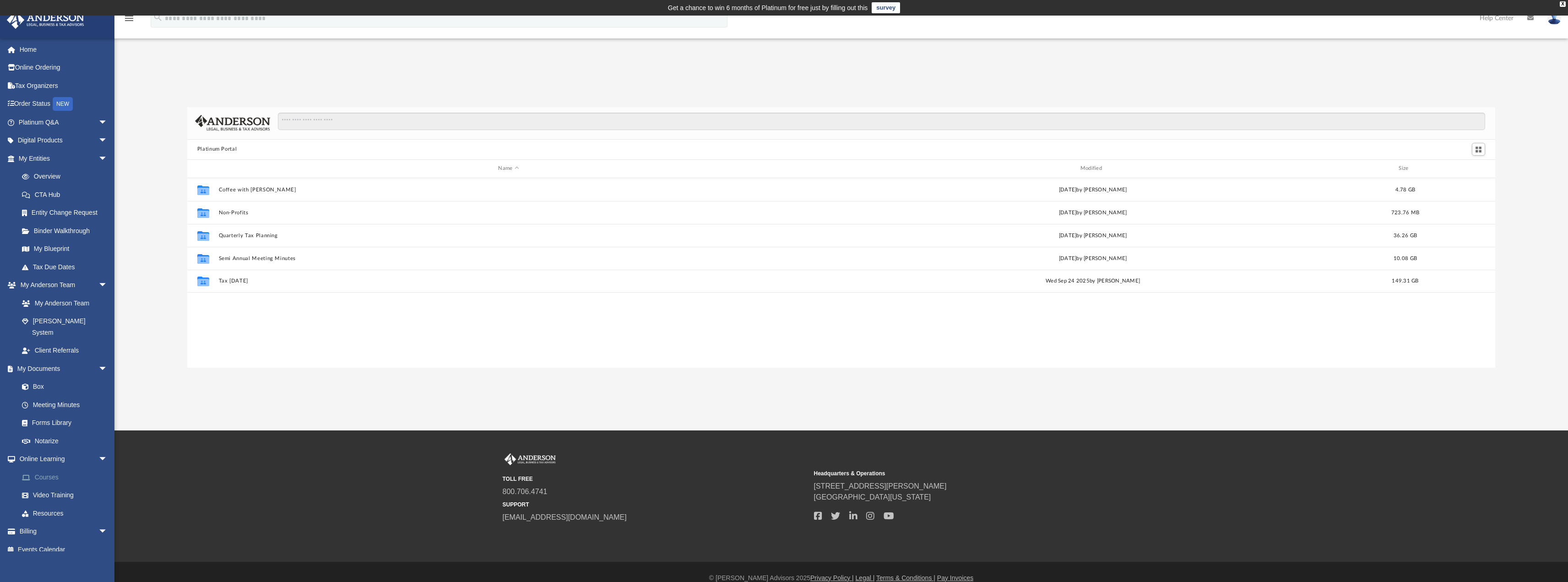
click at [52, 468] on link "Courses" at bounding box center [67, 477] width 109 height 18
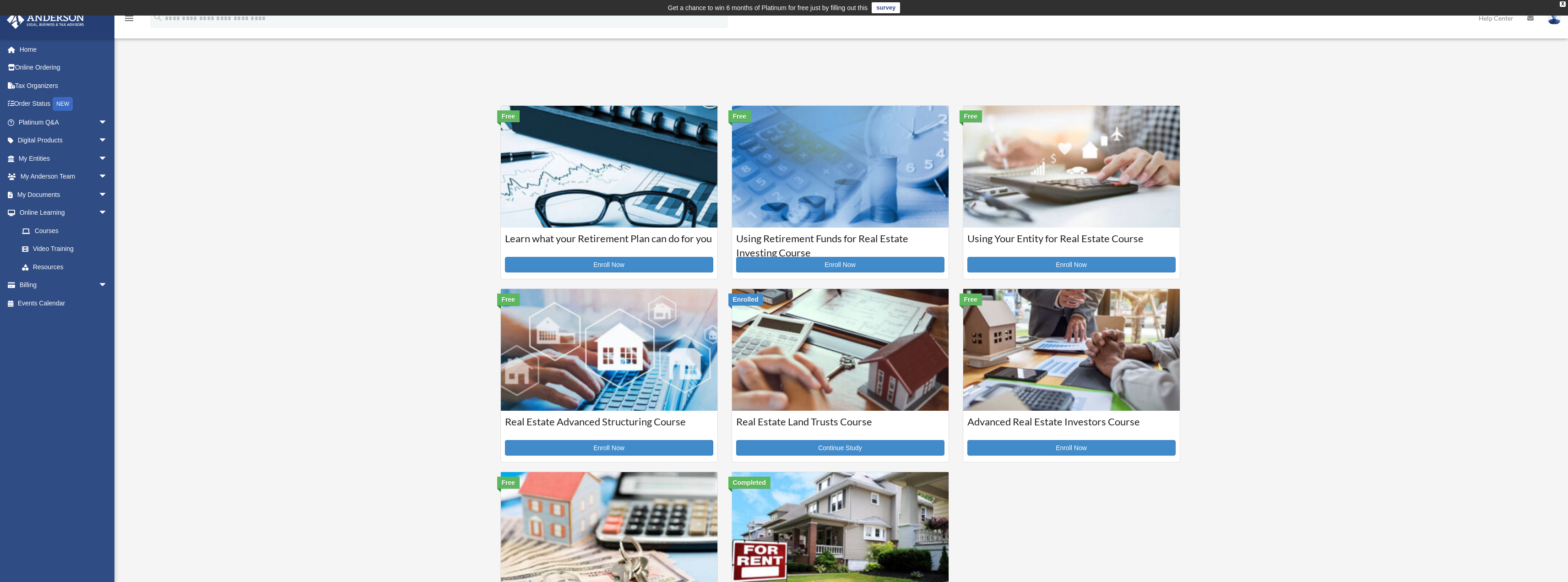
click at [1043, 389] on img at bounding box center [1072, 350] width 217 height 122
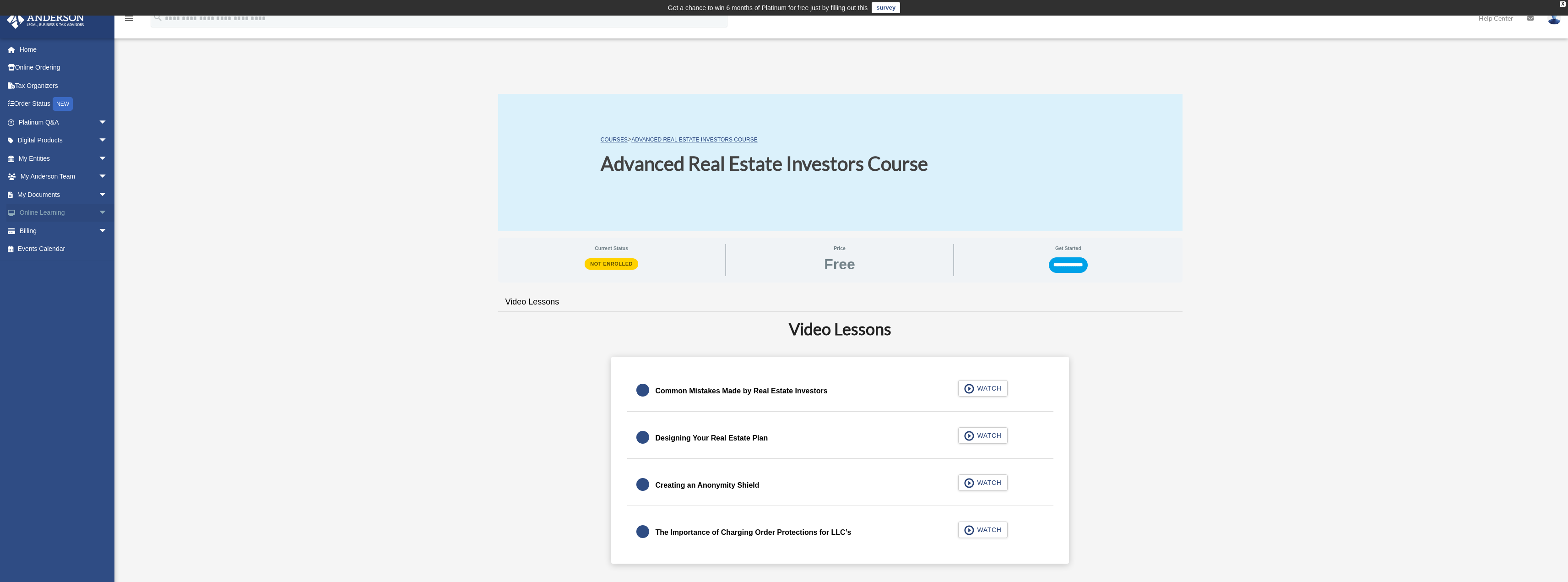
click at [99, 216] on span "arrow_drop_down" at bounding box center [108, 212] width 18 height 19
click at [47, 238] on link "Courses" at bounding box center [67, 230] width 109 height 18
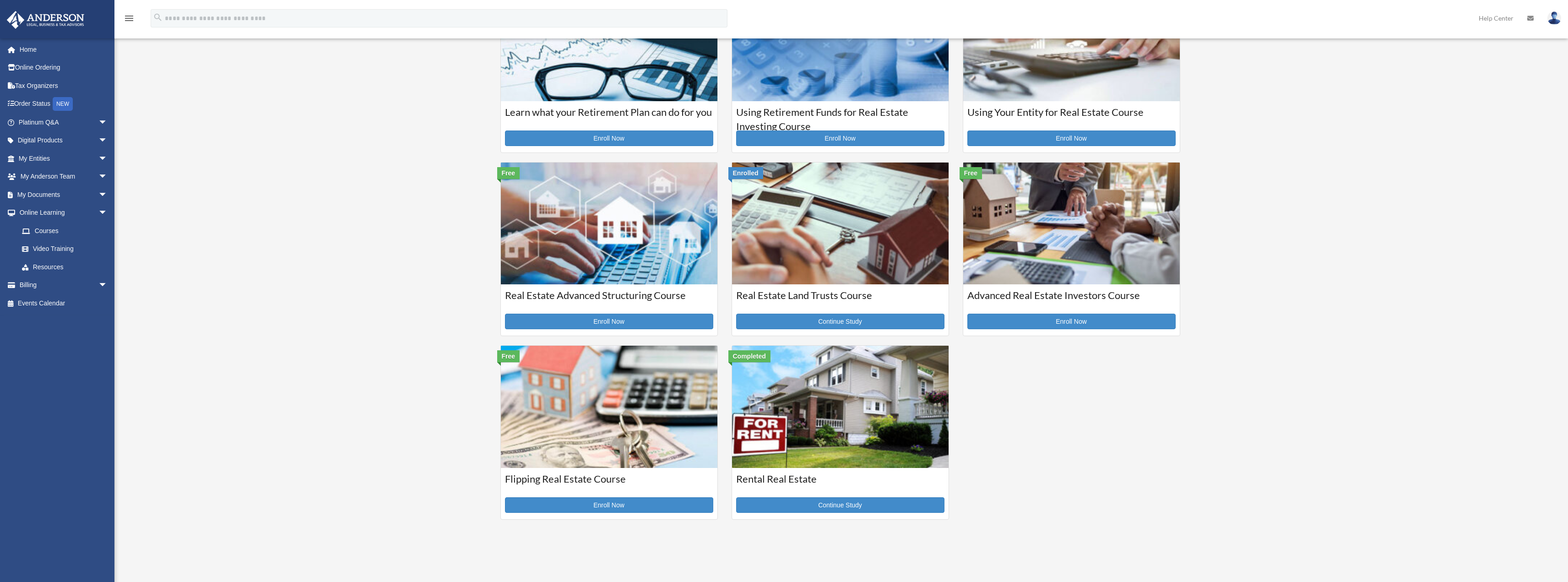
scroll to position [137, 0]
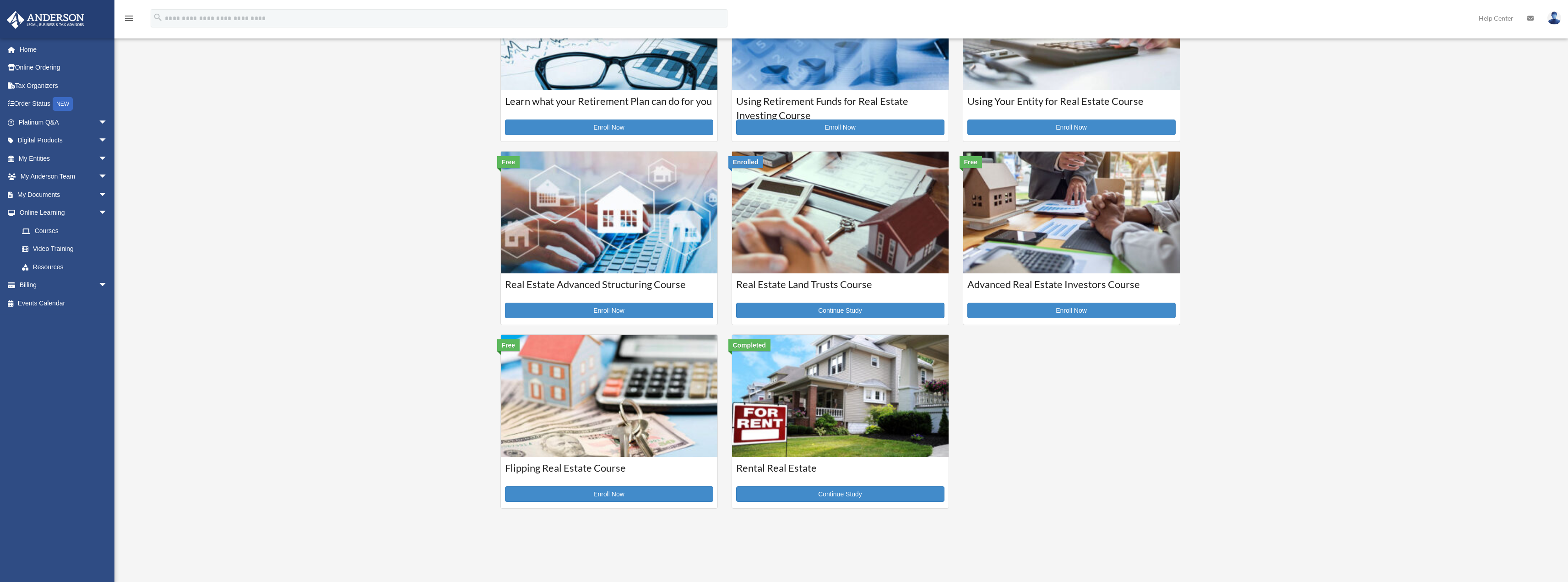
click at [571, 390] on img at bounding box center [609, 395] width 217 height 122
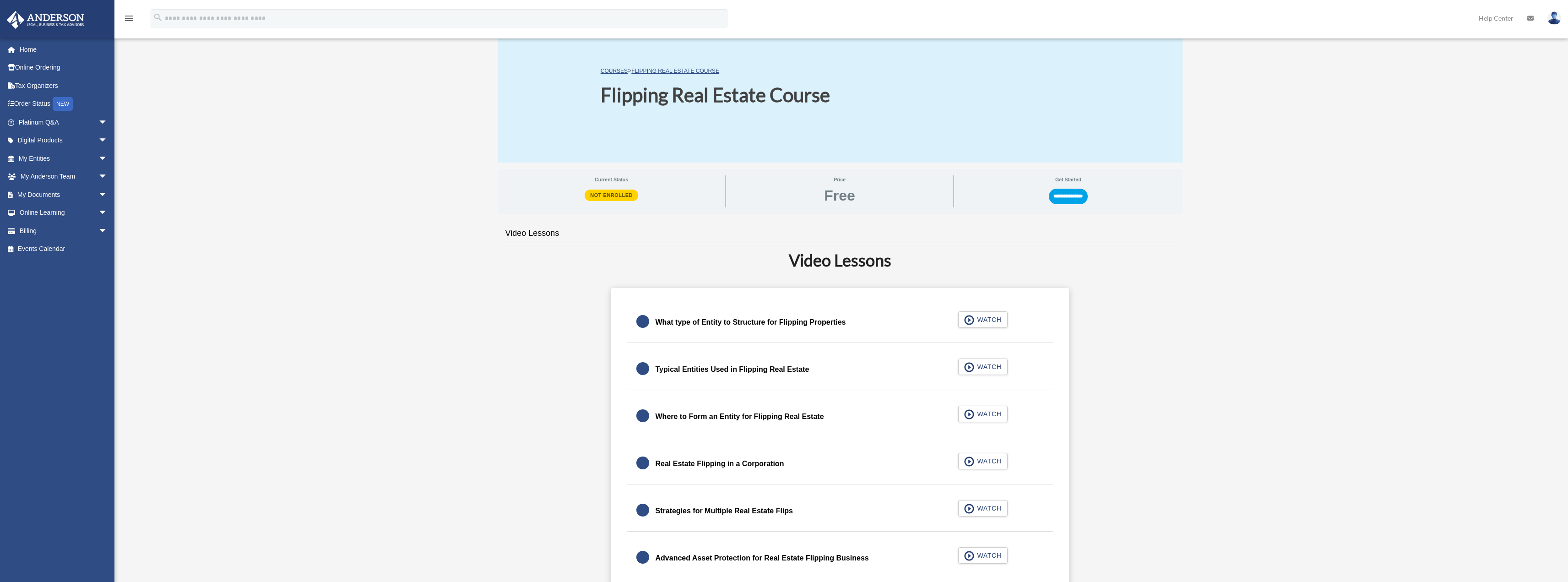
scroll to position [91, 0]
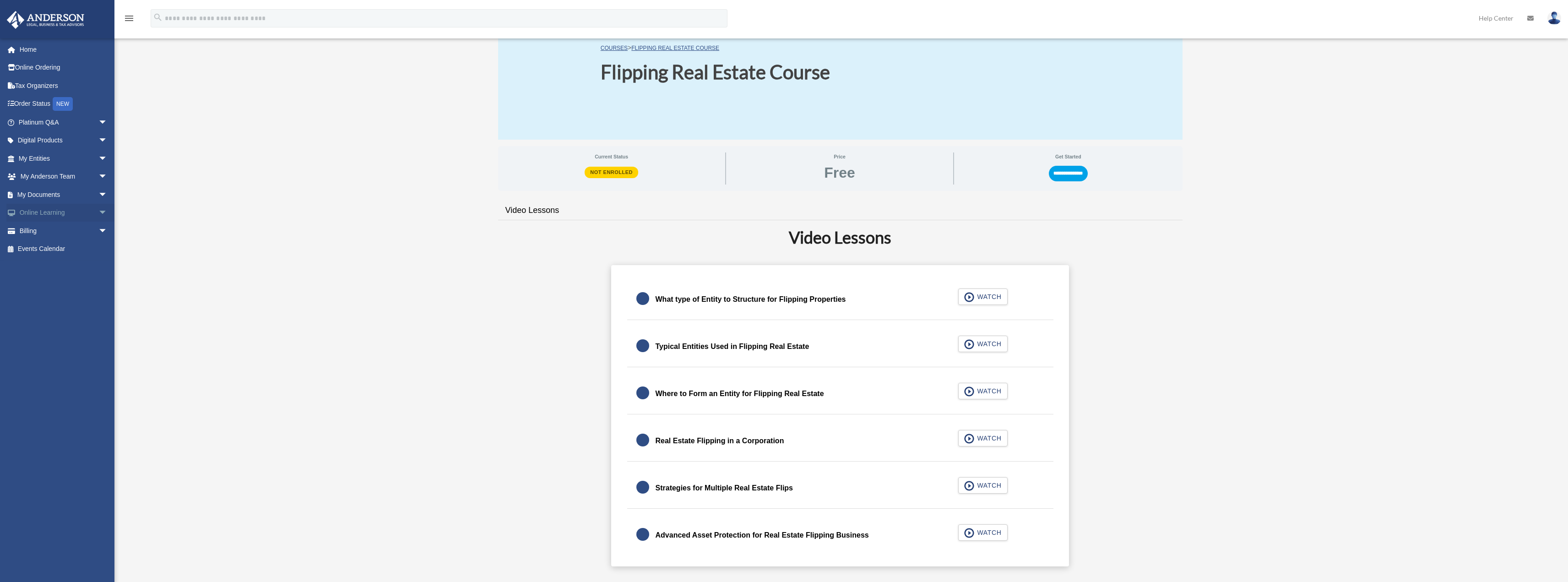
click at [99, 211] on span "arrow_drop_down" at bounding box center [108, 212] width 18 height 19
click at [51, 232] on link "Courses" at bounding box center [67, 230] width 109 height 18
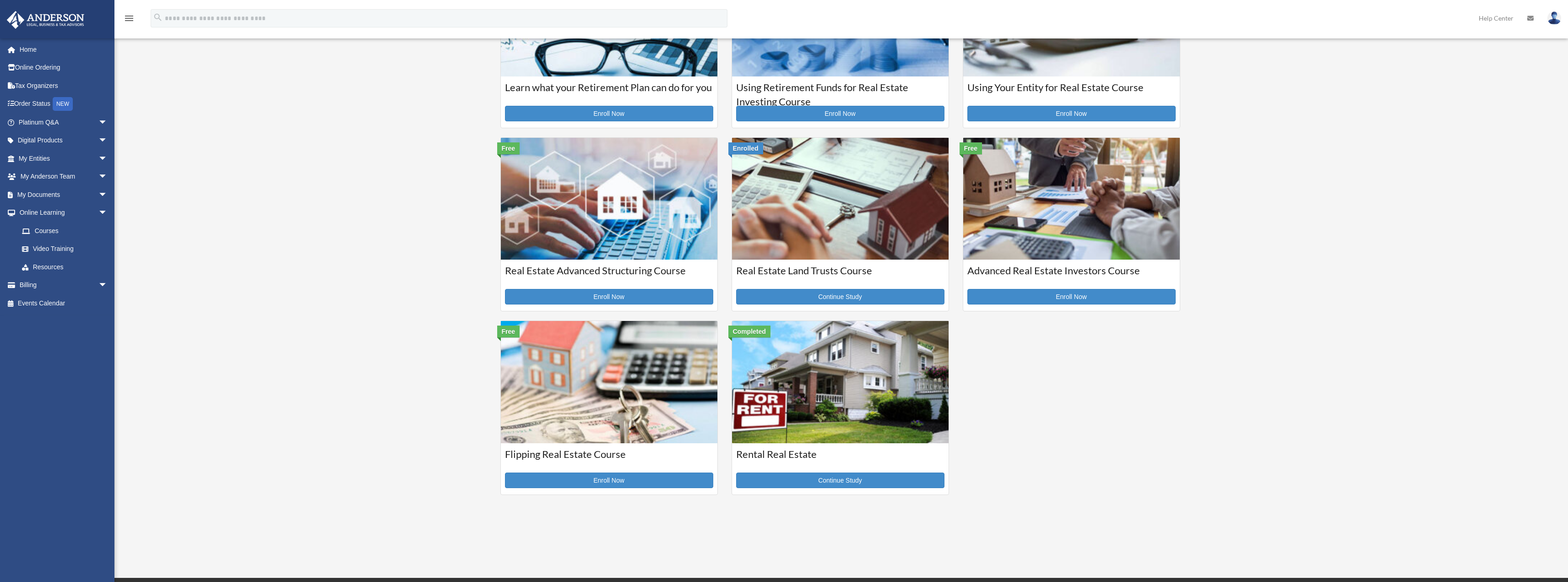
scroll to position [153, 0]
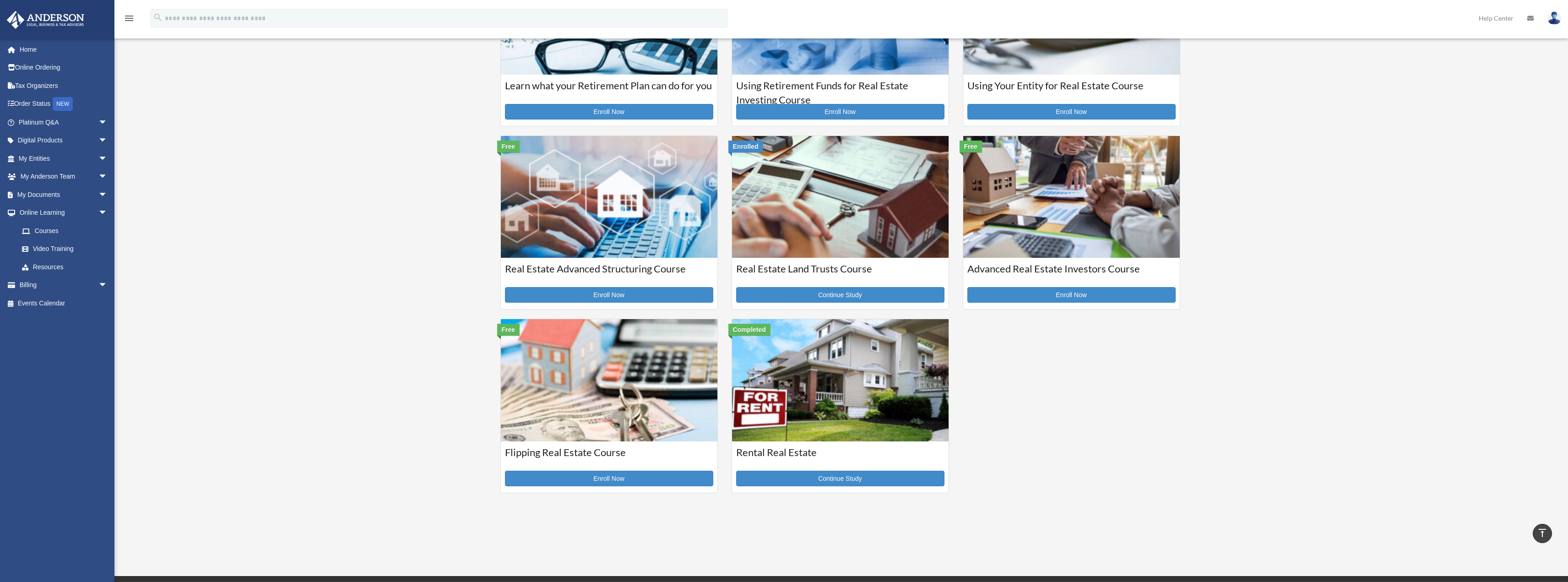
click at [899, 378] on img at bounding box center [841, 380] width 217 height 122
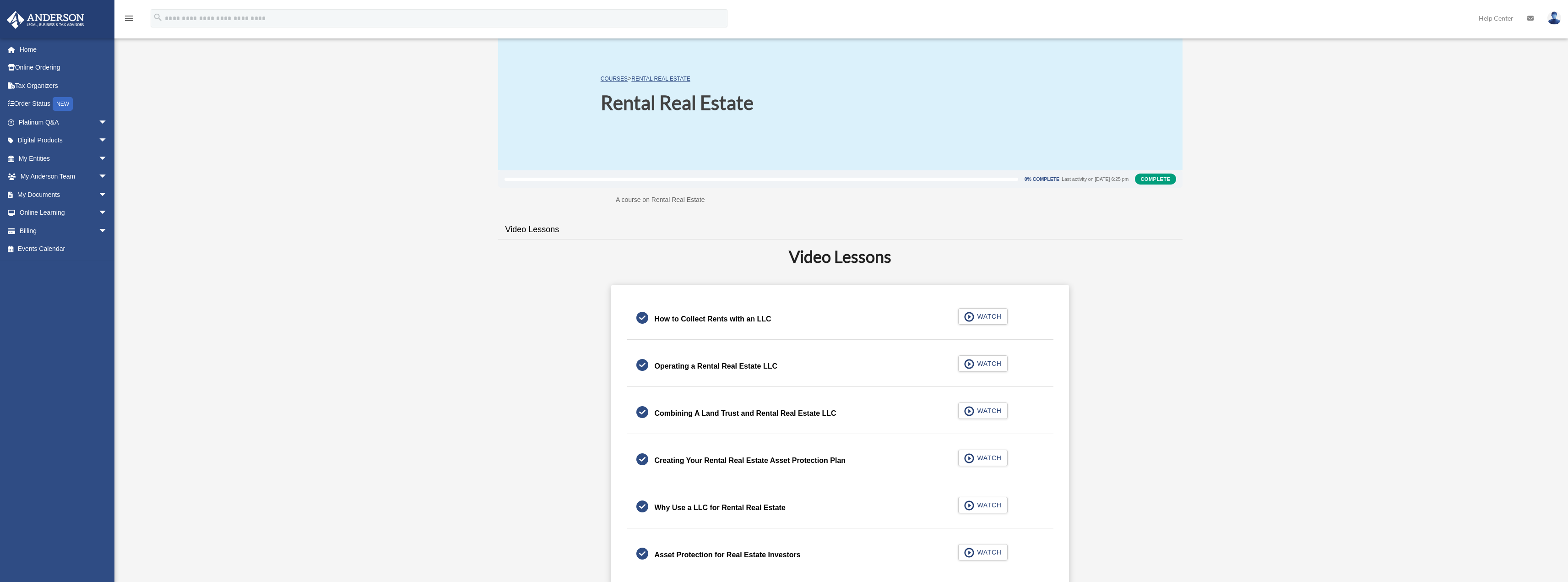
scroll to position [107, 0]
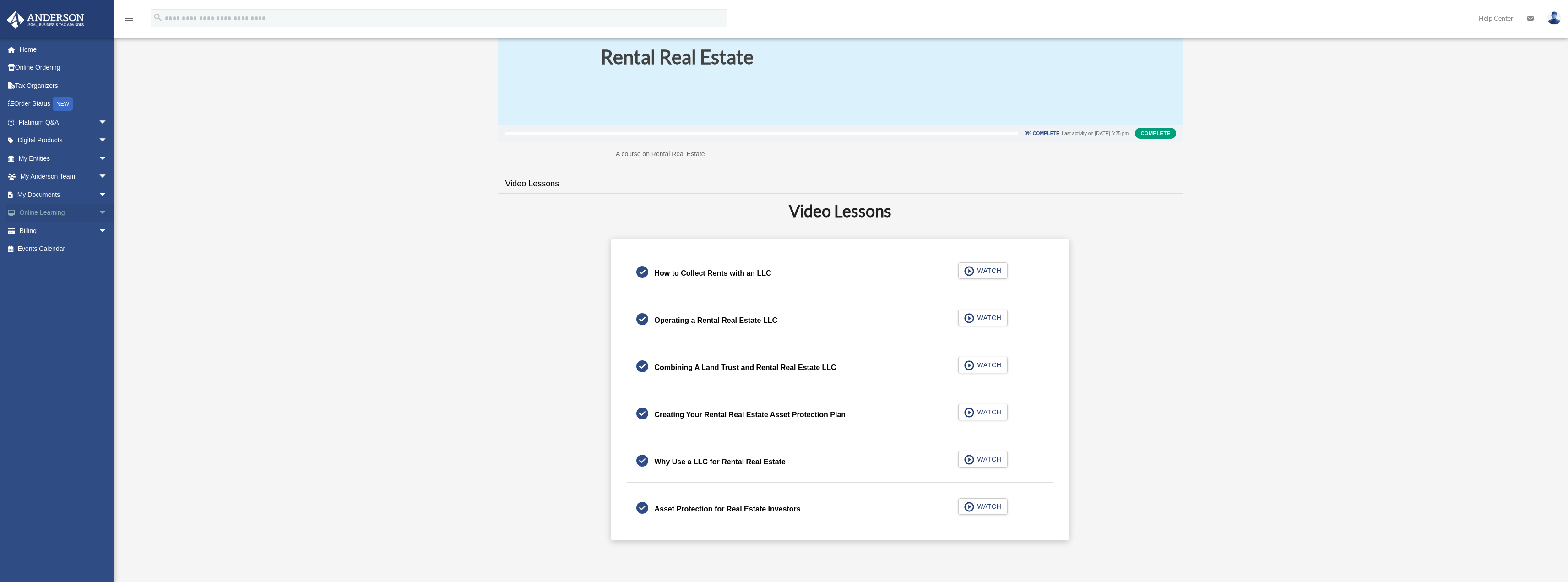
drag, startPoint x: 90, startPoint y: 213, endPoint x: 84, endPoint y: 215, distance: 6.3
click at [99, 213] on span "arrow_drop_down" at bounding box center [108, 212] width 18 height 19
click at [52, 230] on link "Courses" at bounding box center [67, 230] width 109 height 18
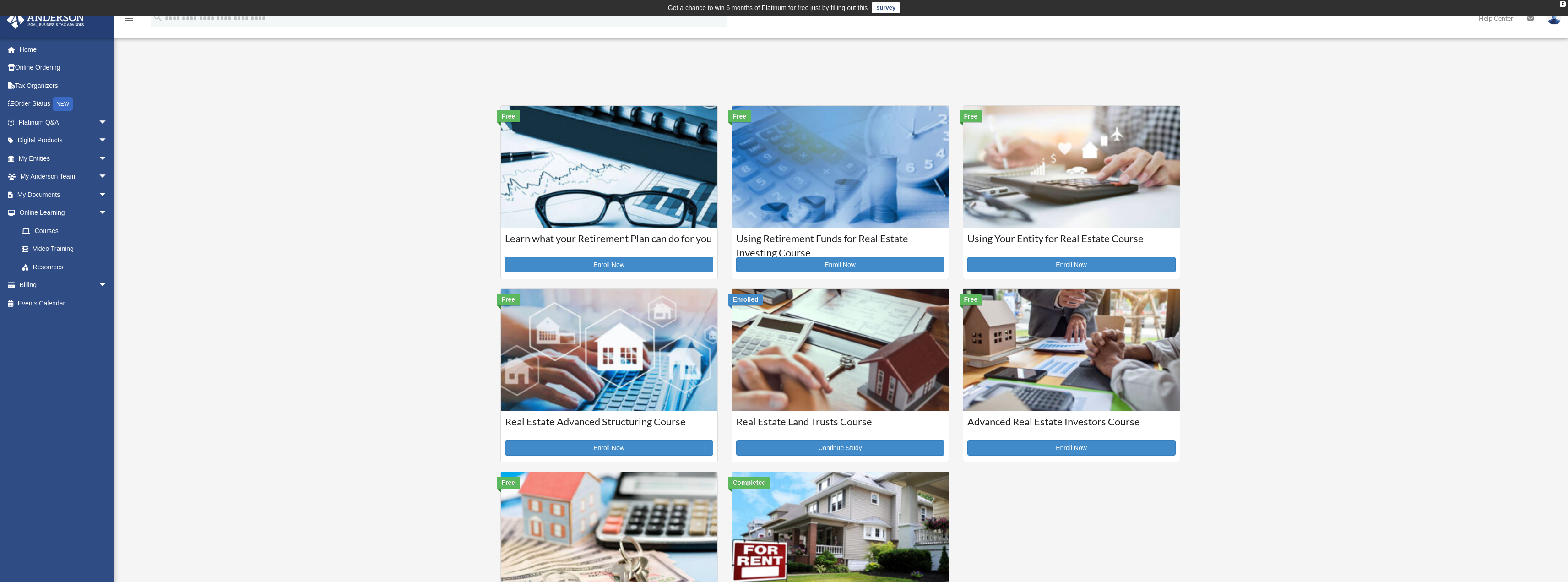
click at [558, 366] on img at bounding box center [609, 350] width 217 height 122
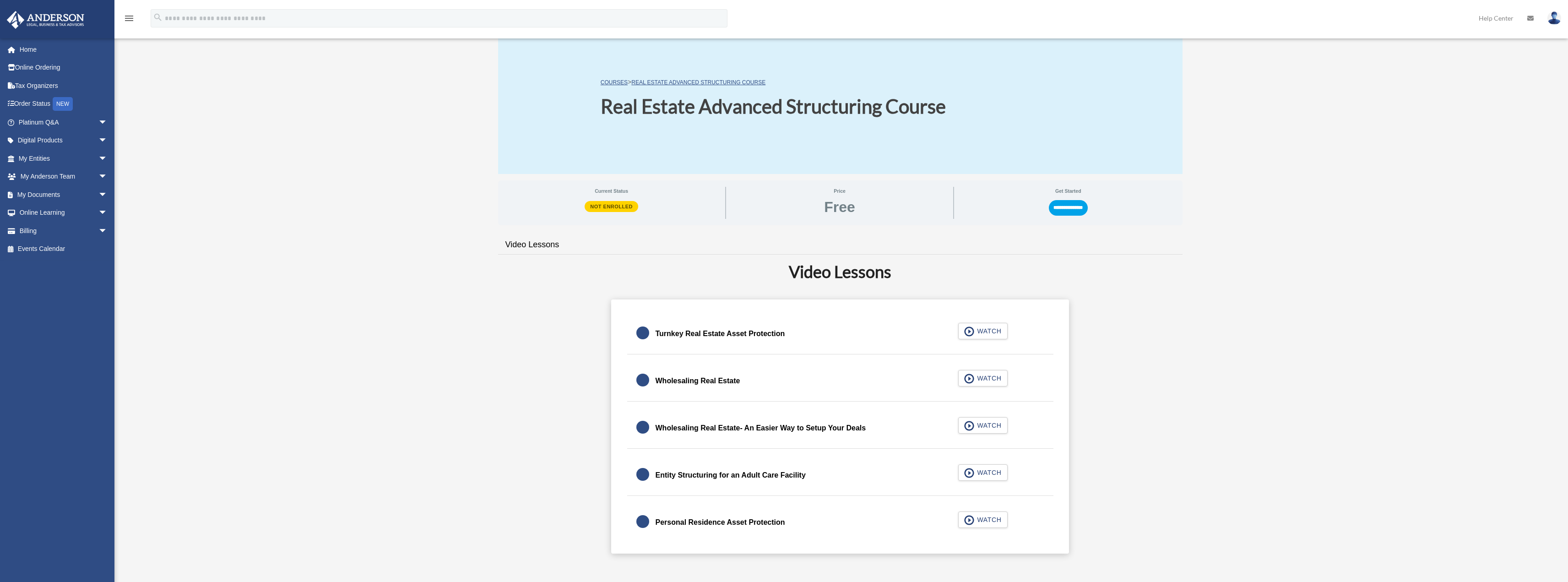
scroll to position [46, 0]
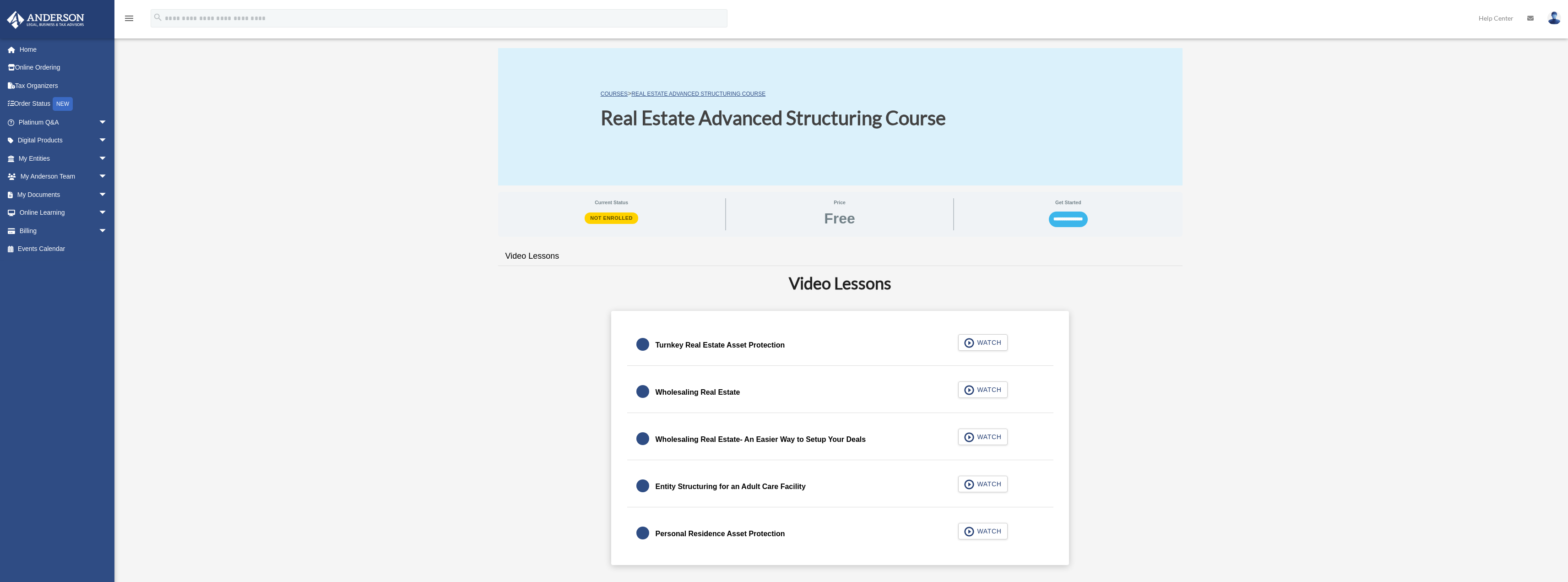
click at [1071, 223] on input "**********" at bounding box center [1068, 219] width 39 height 15
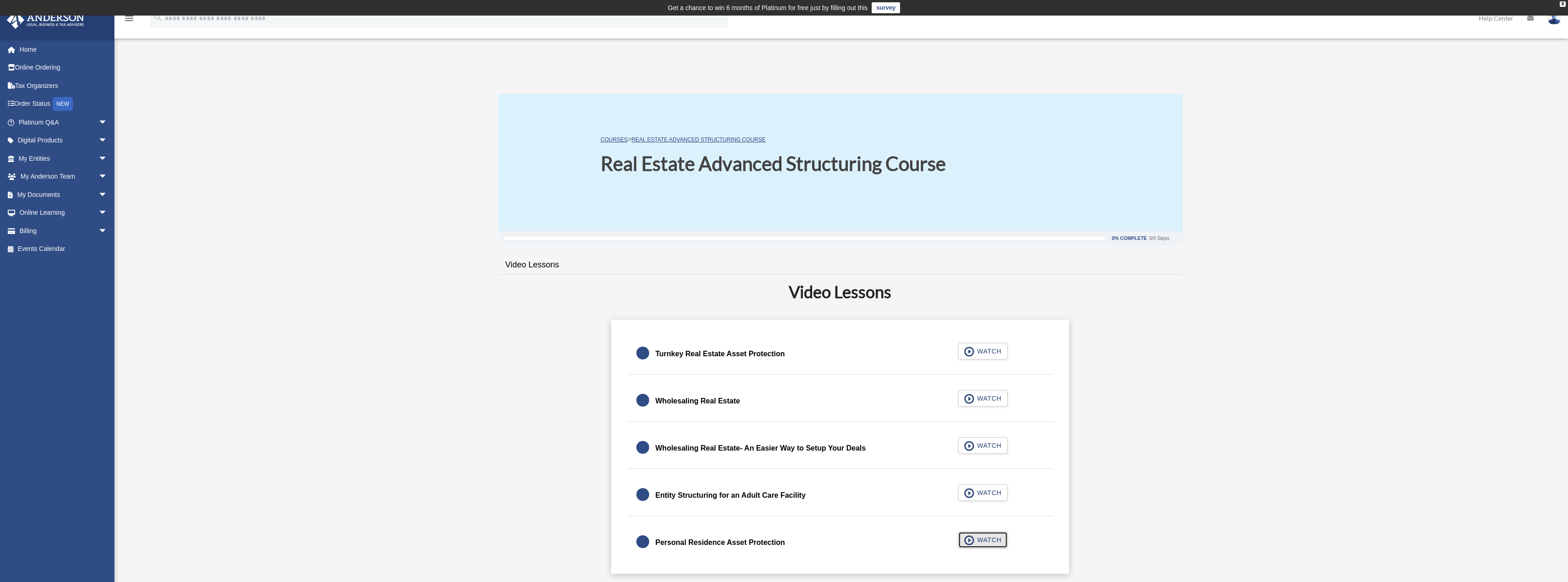
click at [987, 542] on span "WATCH" at bounding box center [988, 540] width 27 height 9
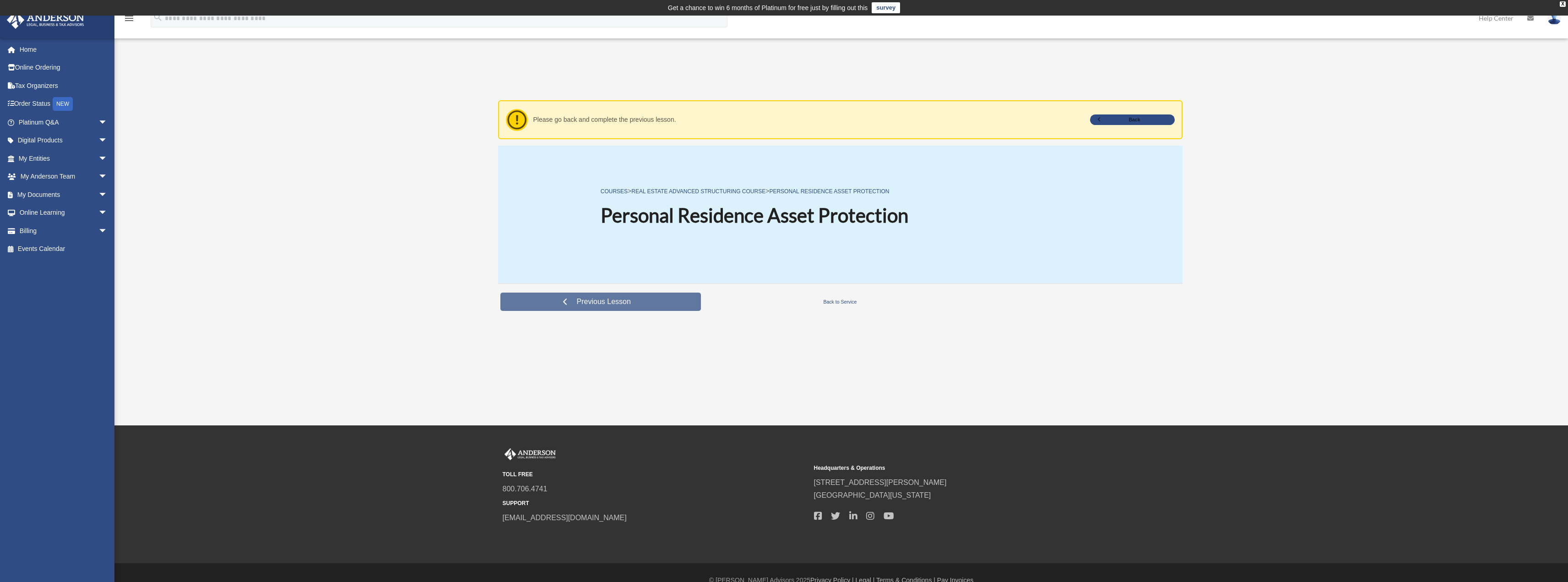
click at [612, 294] on link "Previous Lesson" at bounding box center [601, 302] width 201 height 18
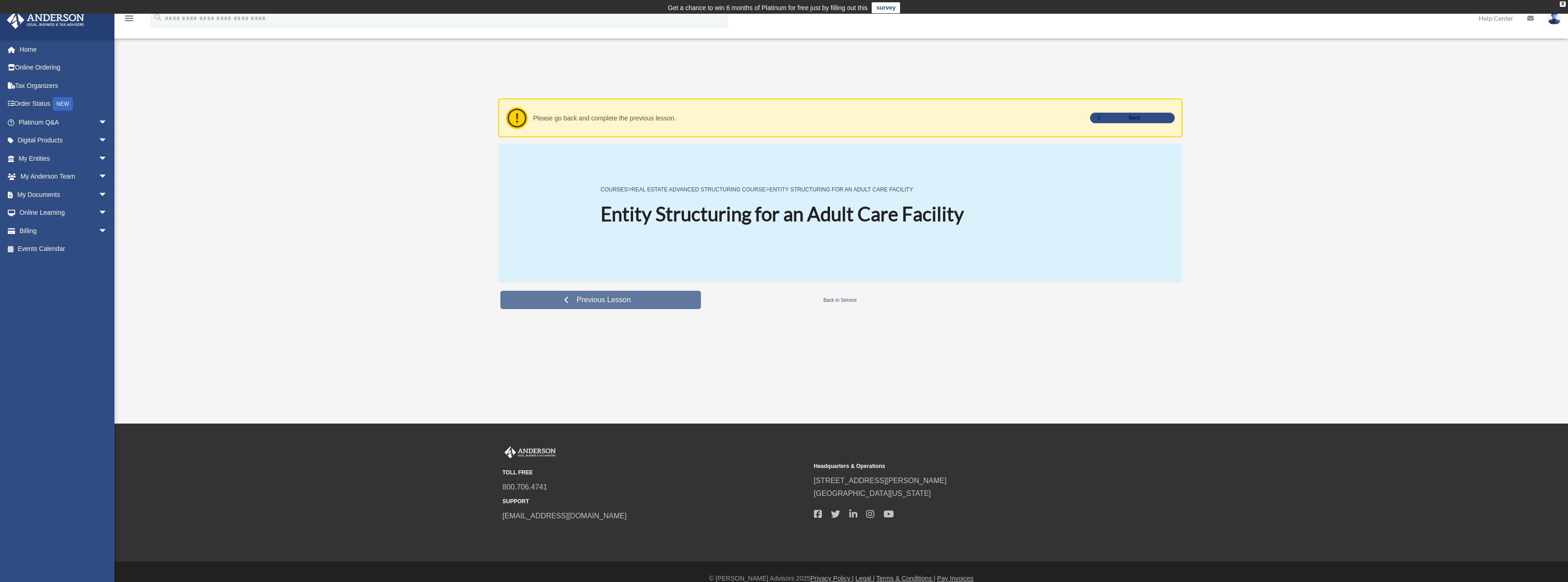
click at [612, 294] on link "Previous Lesson" at bounding box center [601, 300] width 201 height 18
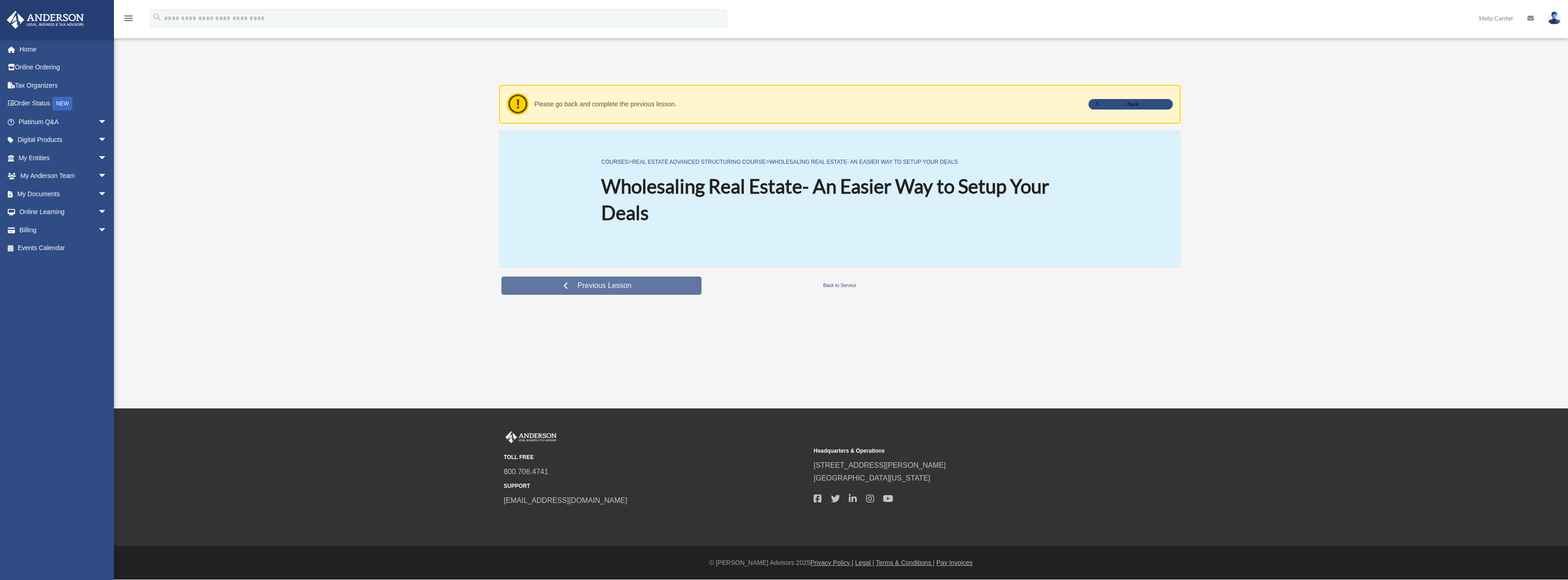
click at [621, 286] on span "Previous Lesson" at bounding box center [605, 285] width 68 height 9
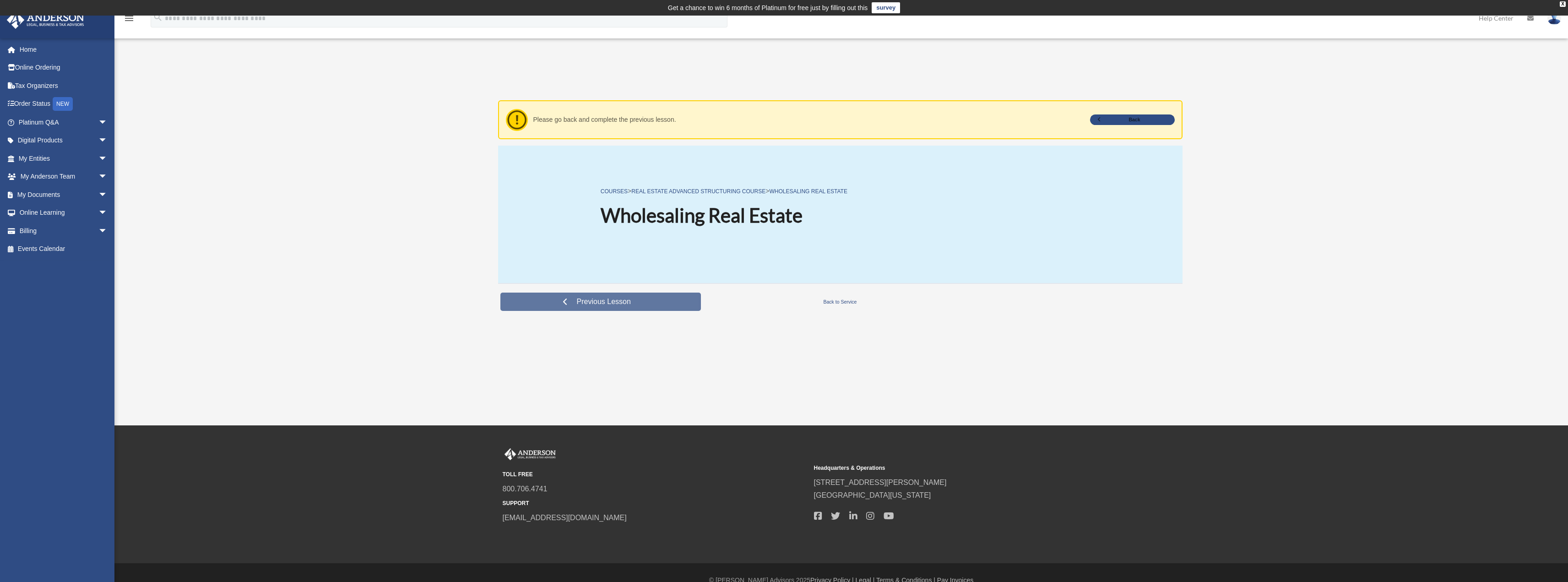
click at [622, 301] on span "Previous Lesson" at bounding box center [604, 302] width 69 height 9
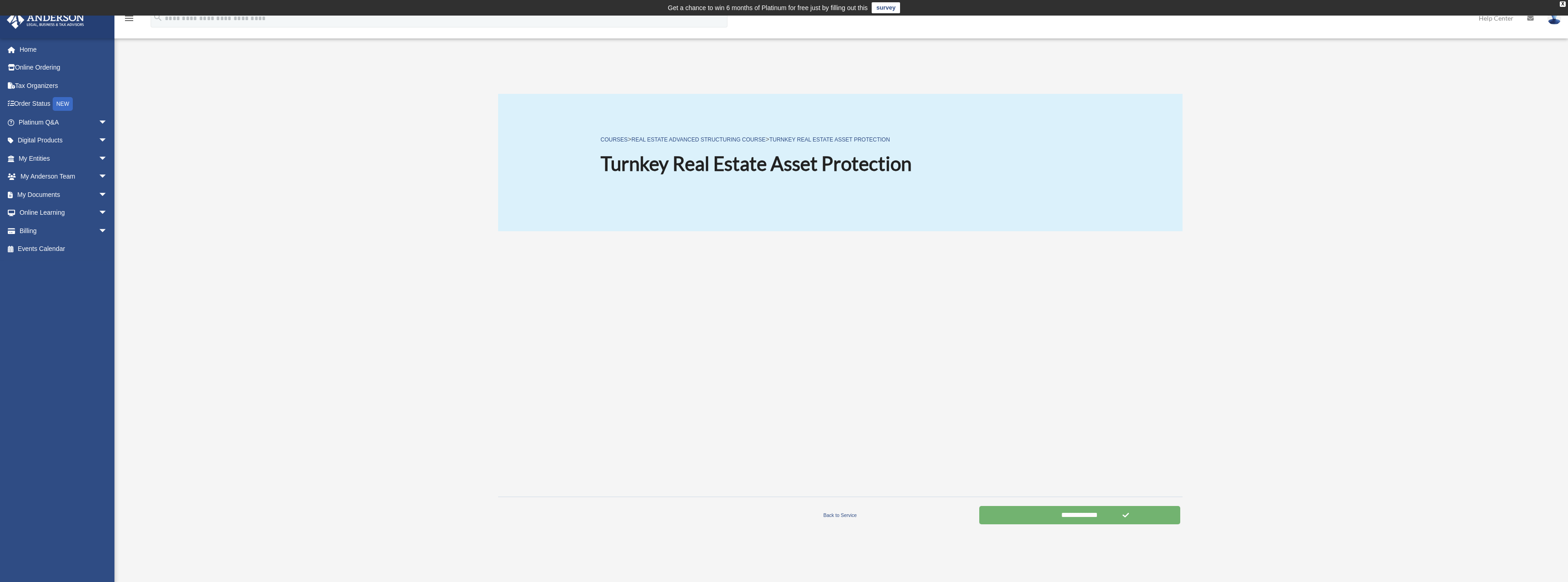
click at [1110, 513] on input "**********" at bounding box center [1080, 515] width 201 height 18
click at [1107, 516] on input "**********" at bounding box center [1080, 515] width 201 height 18
click at [1075, 518] on span "Next Lesson" at bounding box center [1076, 515] width 55 height 9
click at [1060, 517] on input "**********" at bounding box center [1080, 515] width 201 height 18
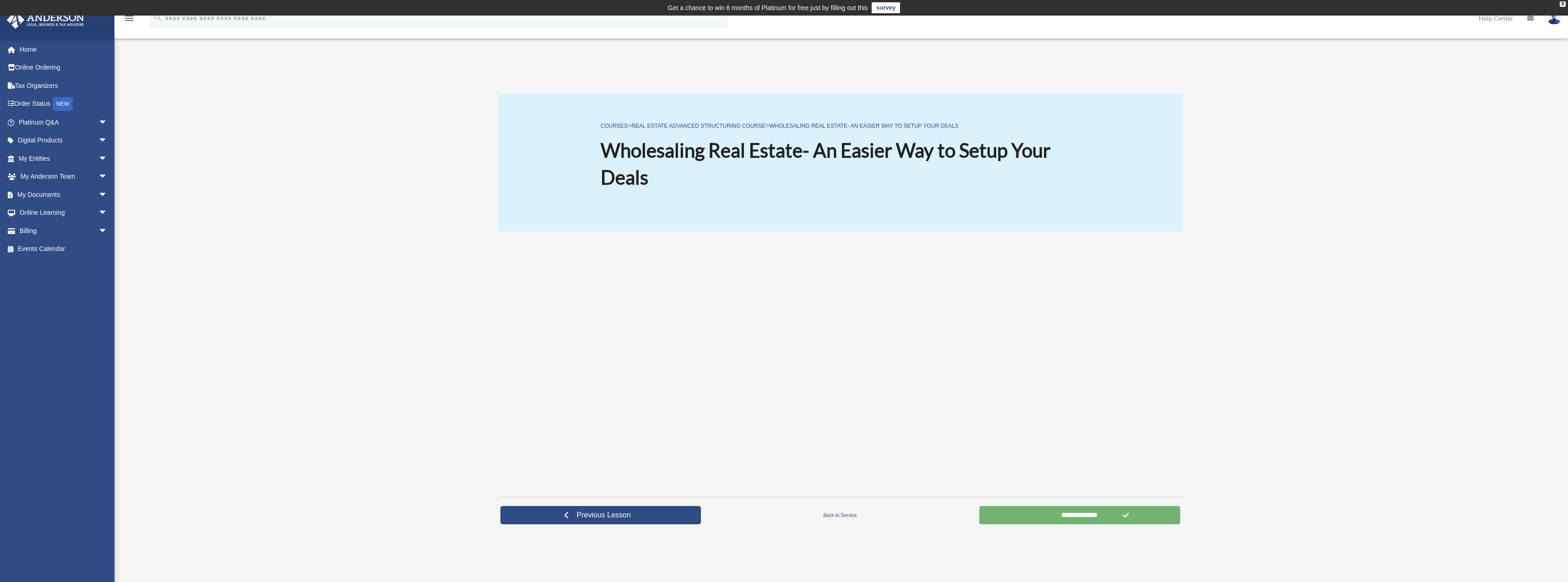
click at [1085, 516] on input "**********" at bounding box center [1080, 515] width 201 height 18
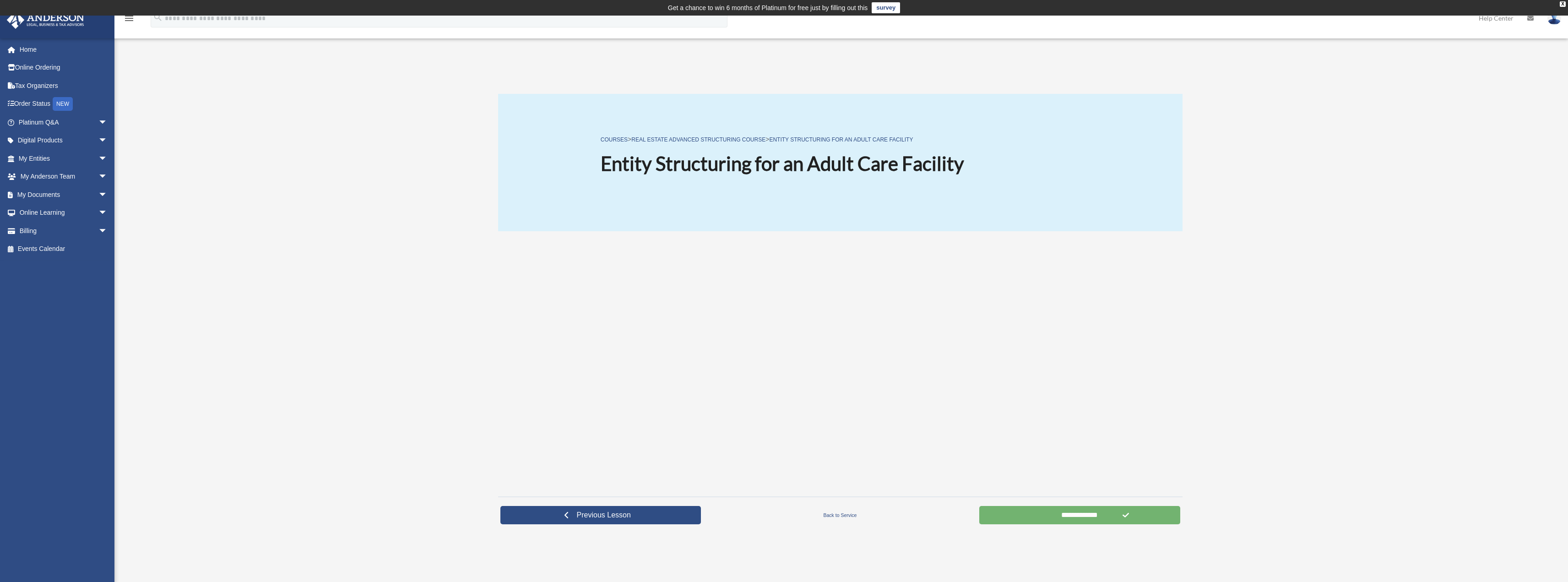
click at [1100, 516] on input "**********" at bounding box center [1080, 515] width 201 height 18
click at [38, 52] on link "Home" at bounding box center [63, 50] width 115 height 18
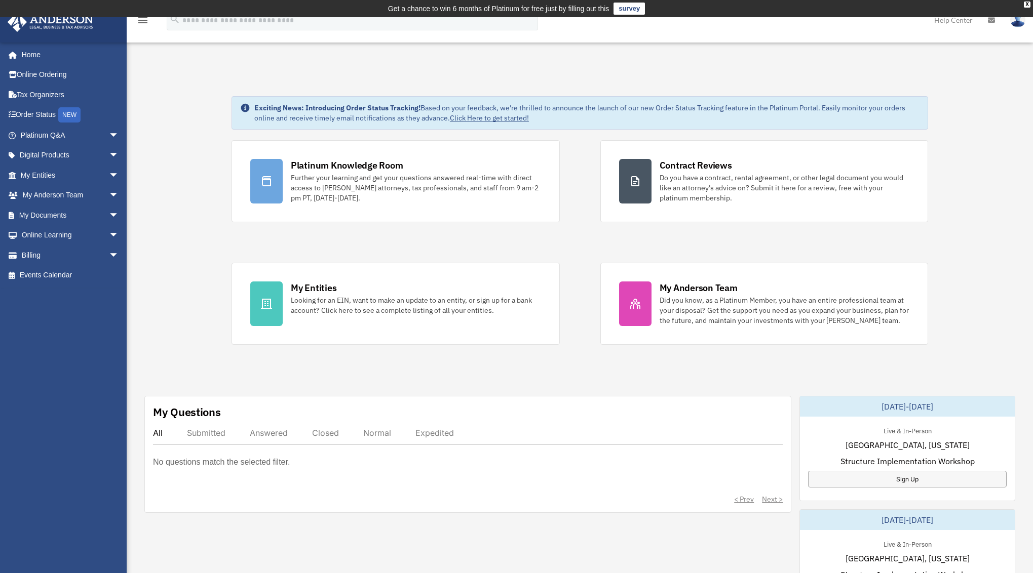
click at [1021, 22] on img at bounding box center [1017, 20] width 15 height 15
click at [843, 47] on link "My Profile" at bounding box center [865, 47] width 101 height 21
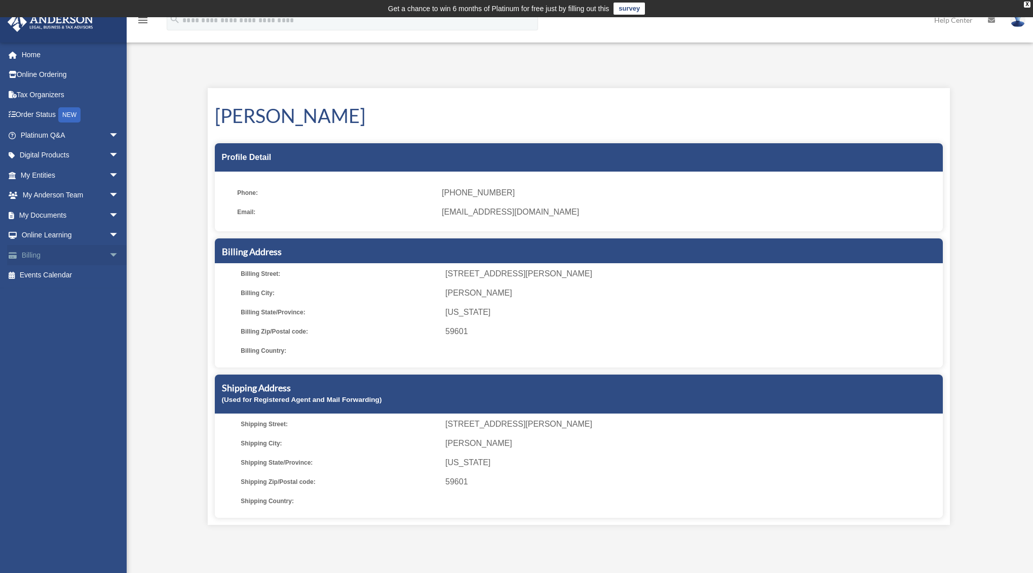
click at [109, 255] on span "arrow_drop_down" at bounding box center [119, 255] width 20 height 21
click at [45, 113] on link "Order Status NEW" at bounding box center [70, 115] width 127 height 21
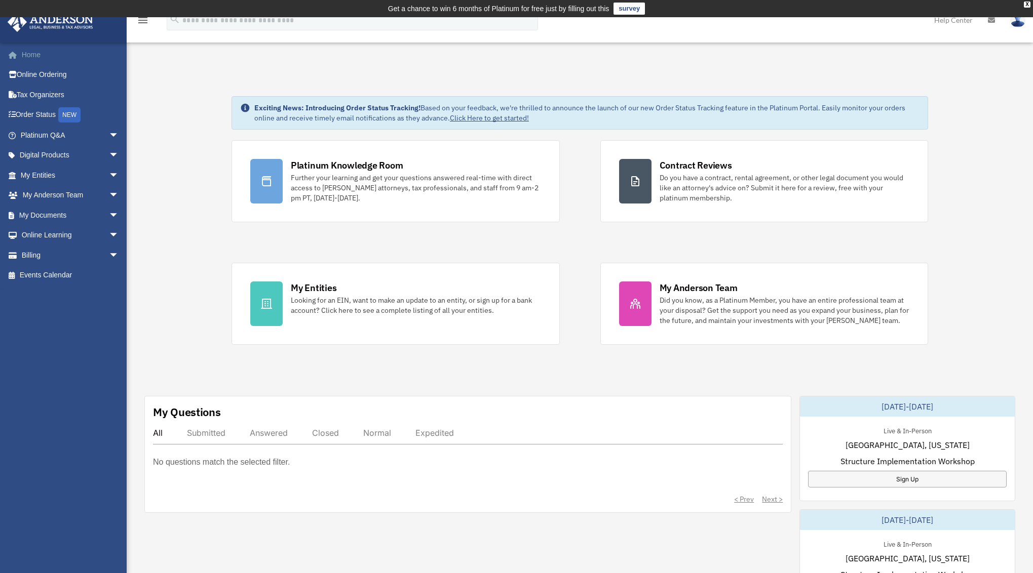
click at [32, 53] on link "Home" at bounding box center [70, 55] width 127 height 20
